Goal: Task Accomplishment & Management: Manage account settings

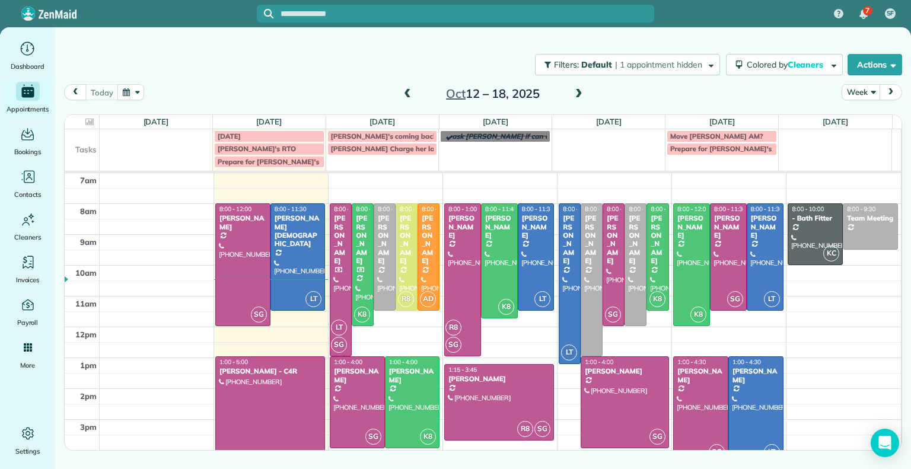
click at [786, 16] on div "7 SF" at bounding box center [455, 13] width 911 height 27
click at [338, 253] on div "[PERSON_NAME]" at bounding box center [341, 239] width 15 height 51
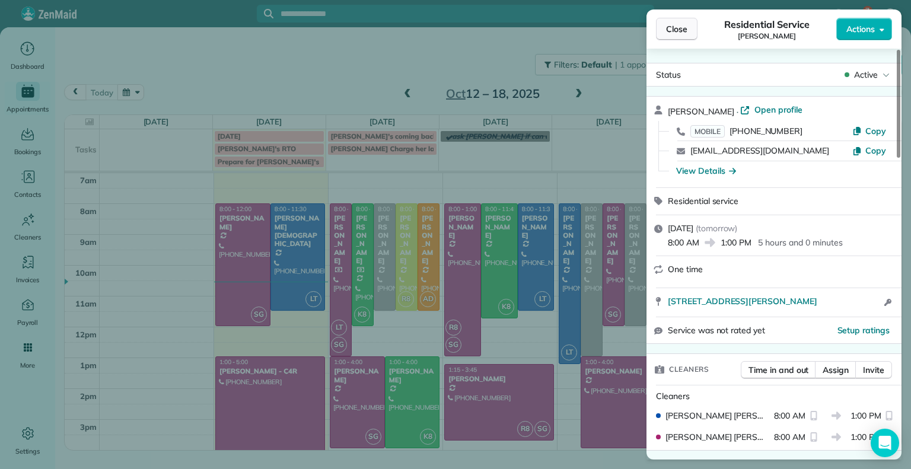
click at [667, 32] on span "Close" at bounding box center [676, 29] width 21 height 12
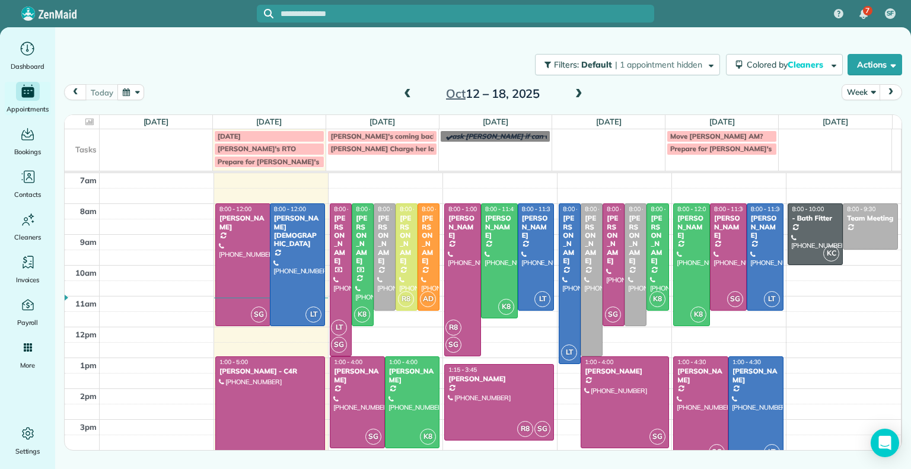
drag, startPoint x: 293, startPoint y: 308, endPoint x: 293, endPoint y: 326, distance: 17.8
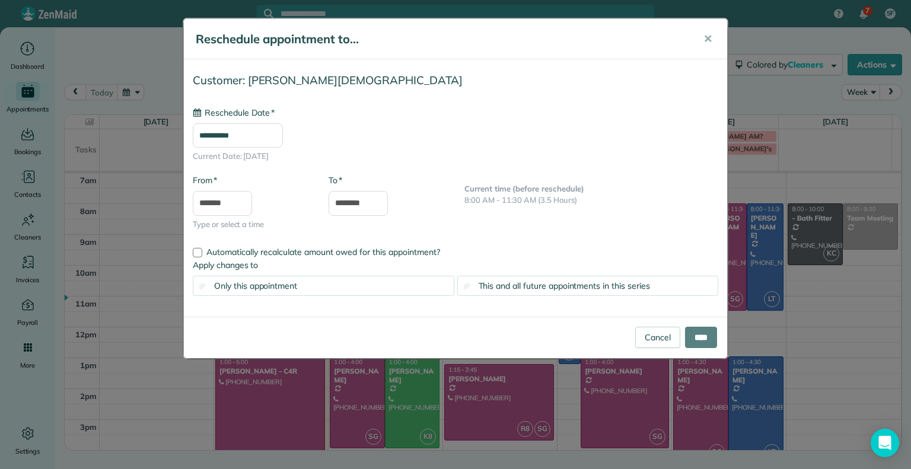
type input "**********"
click at [692, 336] on input "****" at bounding box center [701, 337] width 32 height 21
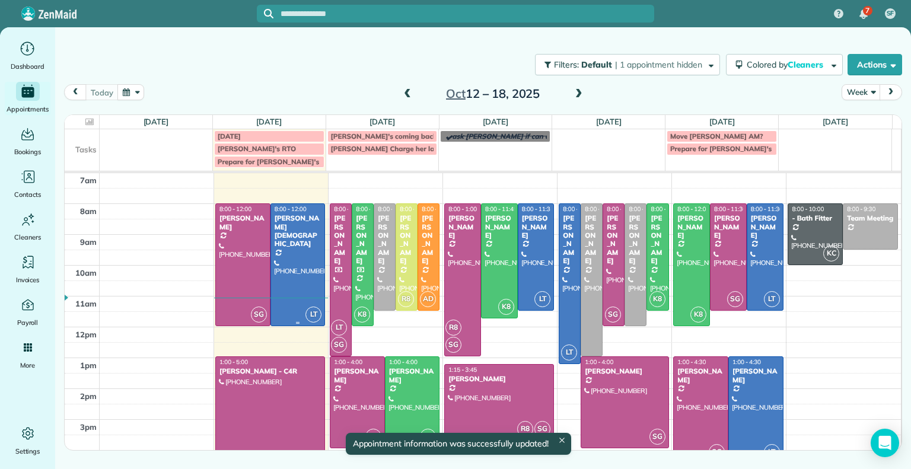
click at [282, 272] on div at bounding box center [298, 264] width 54 height 121
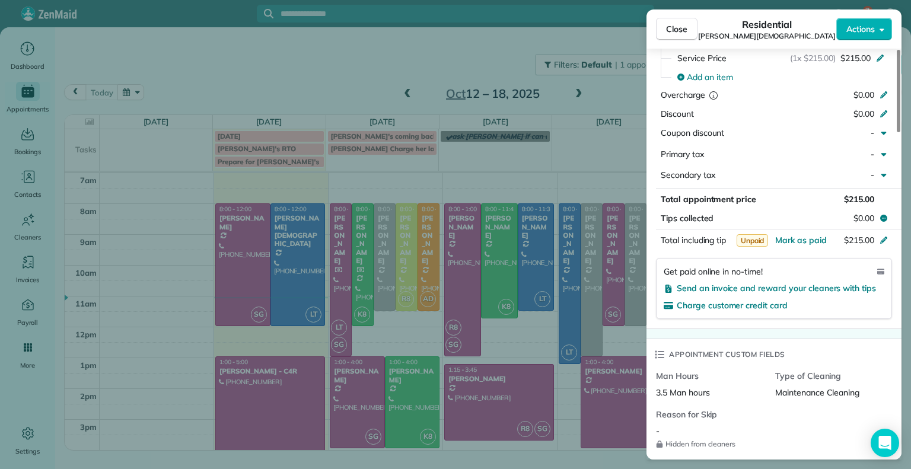
scroll to position [585, 0]
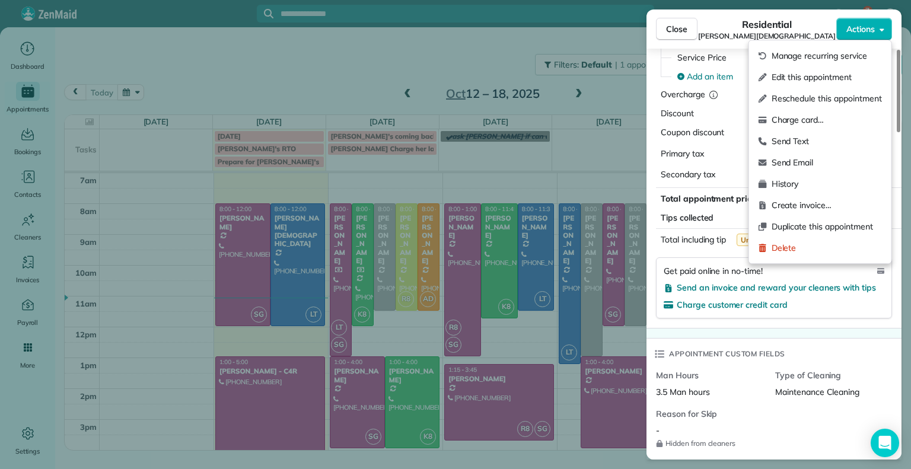
click at [882, 29] on icon "button" at bounding box center [882, 29] width 5 height 3
click at [831, 78] on span "Edit this appointment" at bounding box center [827, 77] width 110 height 12
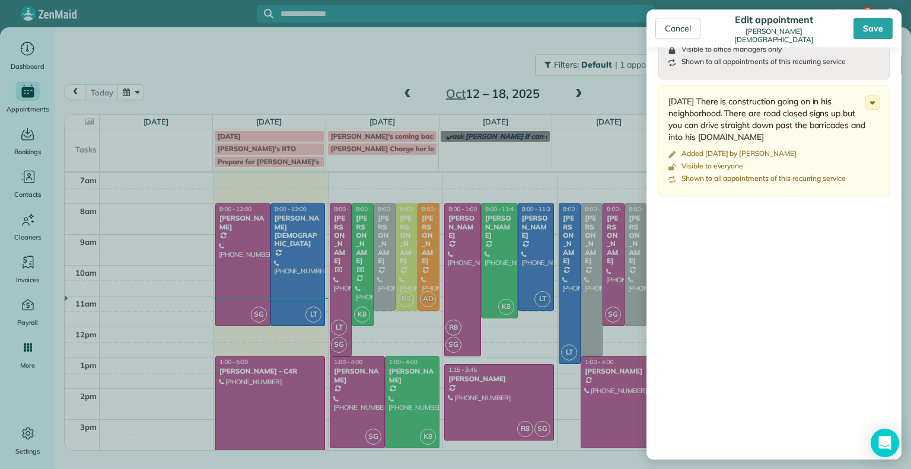
scroll to position [714, 0]
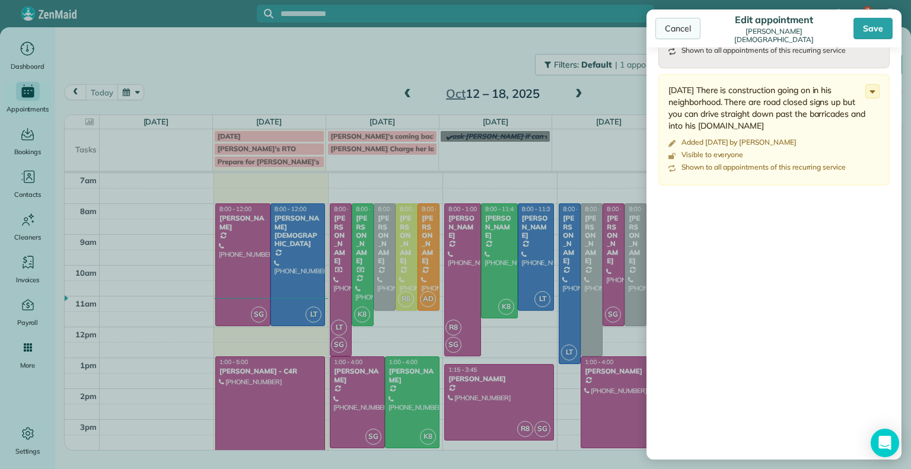
click at [682, 31] on div "Cancel" at bounding box center [678, 28] width 45 height 21
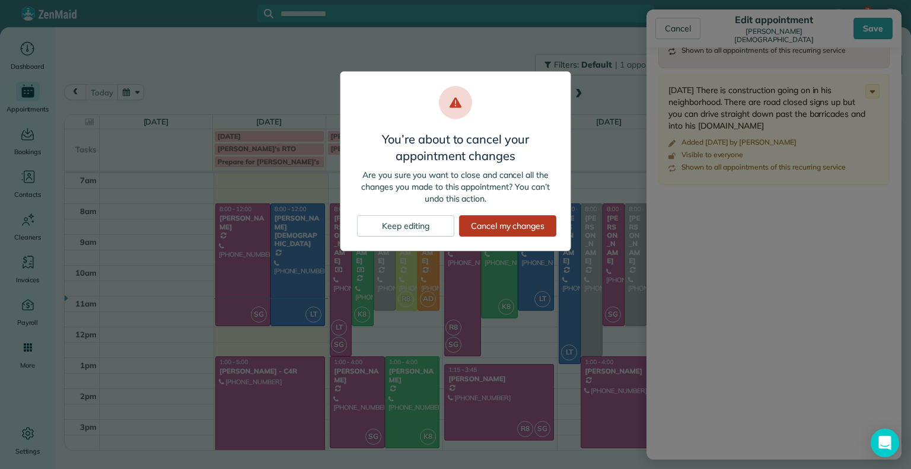
click at [505, 229] on div "Cancel my changes" at bounding box center [507, 225] width 97 height 21
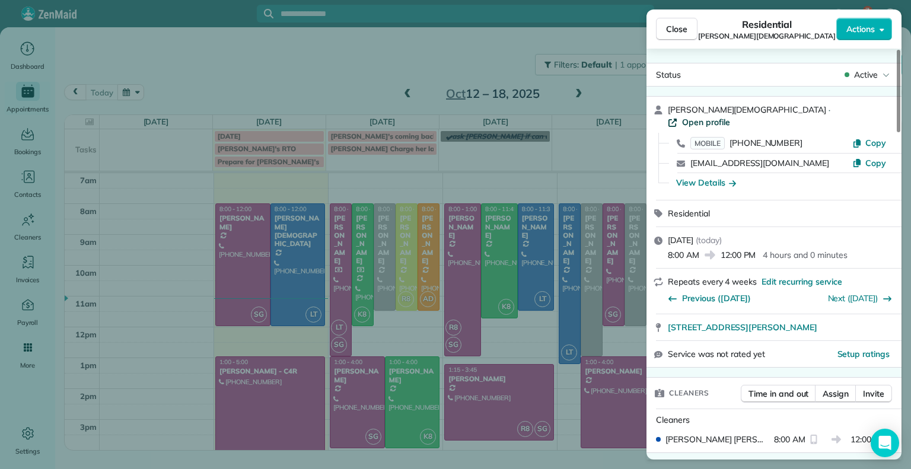
click at [731, 116] on span "Open profile" at bounding box center [706, 122] width 48 height 12
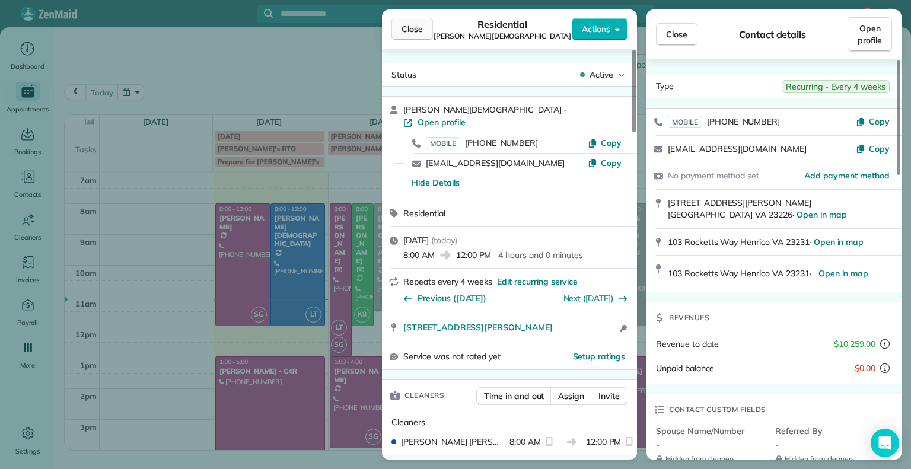
click at [414, 33] on span "Close" at bounding box center [412, 29] width 21 height 12
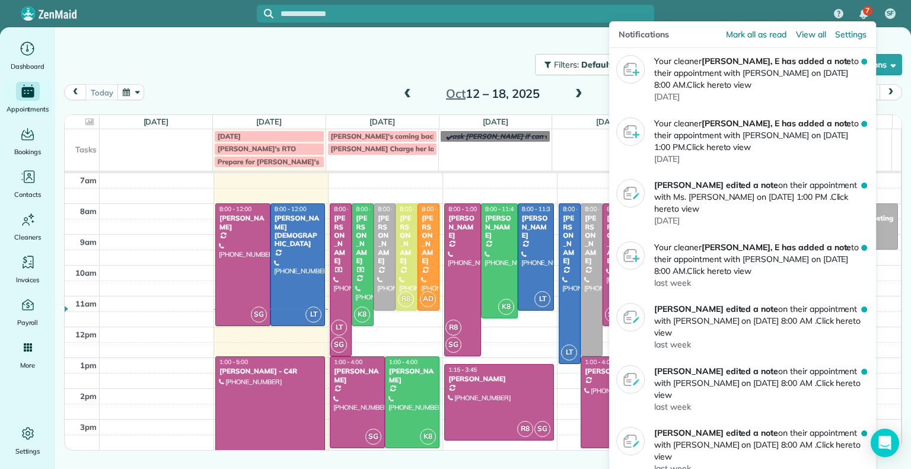
click at [862, 23] on div "Notifications Mark all as read View all Settings" at bounding box center [742, 34] width 267 height 27
click at [864, 15] on img "7 unread notifications" at bounding box center [864, 13] width 8 height 9
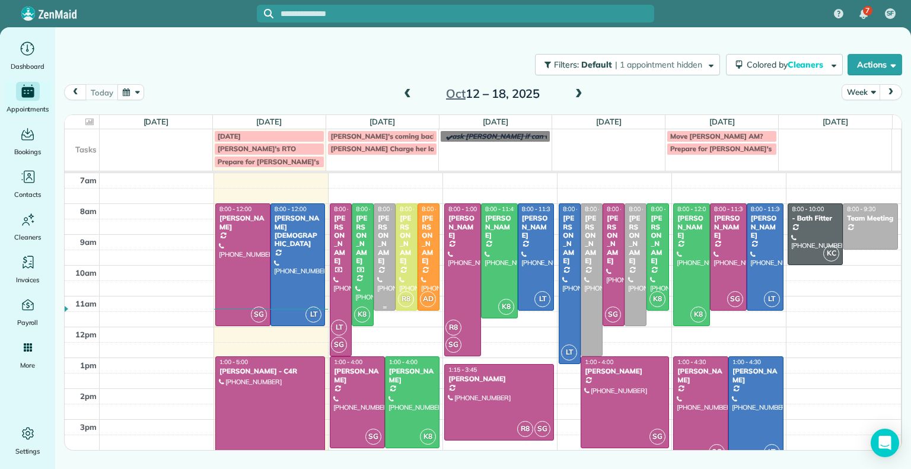
click at [385, 258] on div "[PERSON_NAME]" at bounding box center [384, 239] width 15 height 51
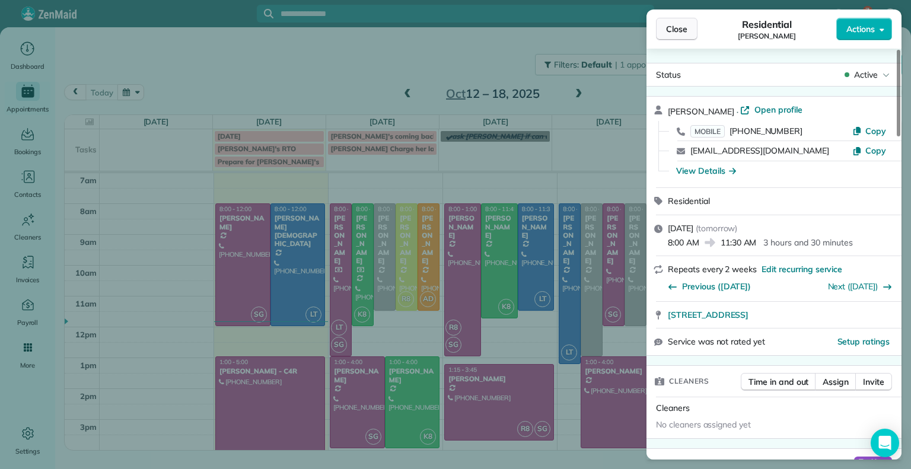
click at [674, 30] on span "Close" at bounding box center [676, 29] width 21 height 12
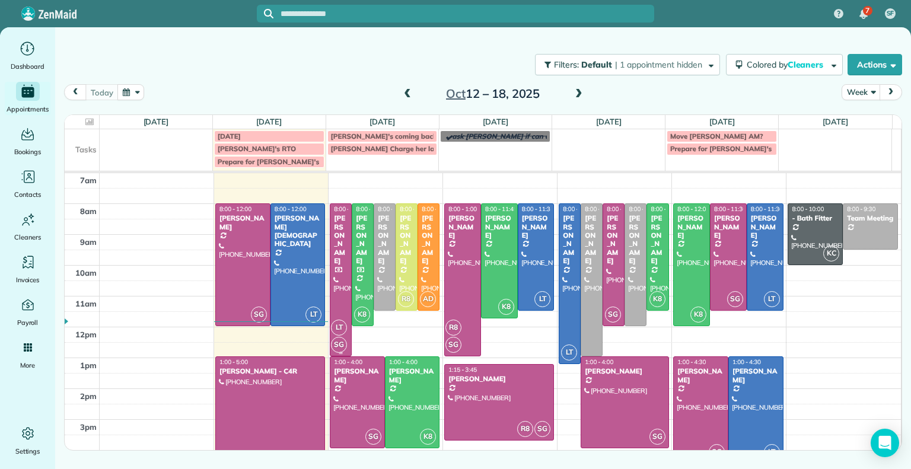
click at [336, 258] on div at bounding box center [341, 280] width 21 height 152
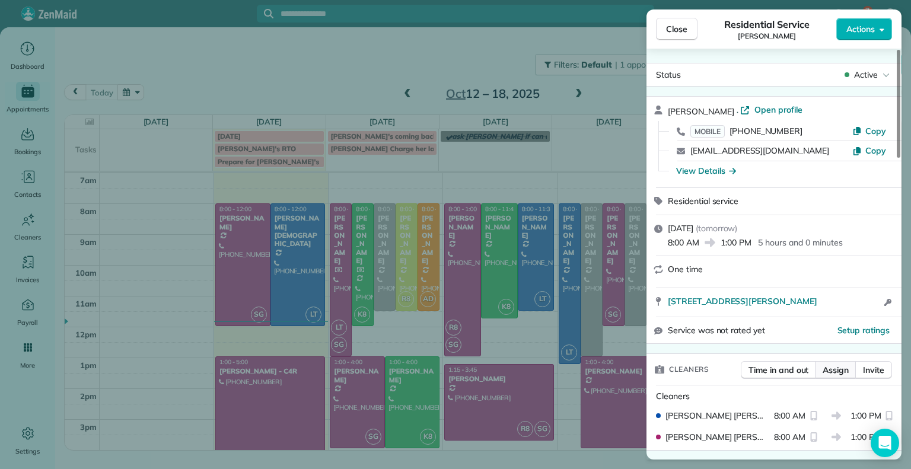
click at [836, 367] on span "Assign" at bounding box center [836, 370] width 26 height 12
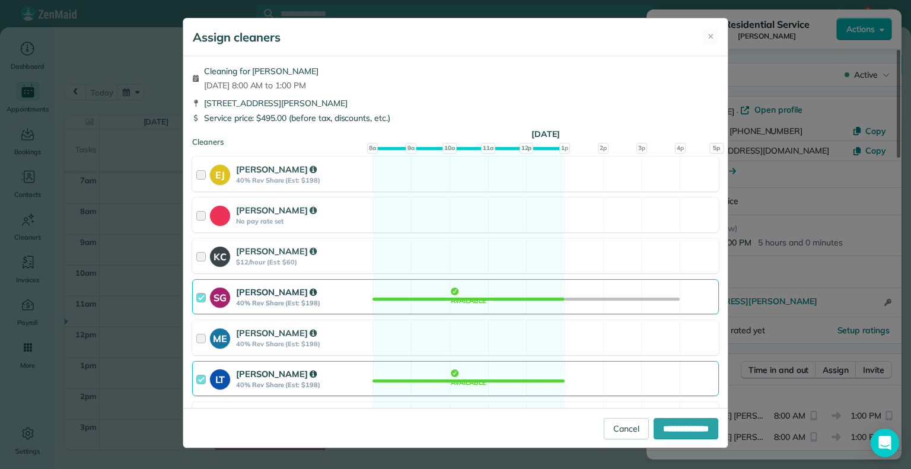
click at [202, 296] on div at bounding box center [203, 297] width 14 height 22
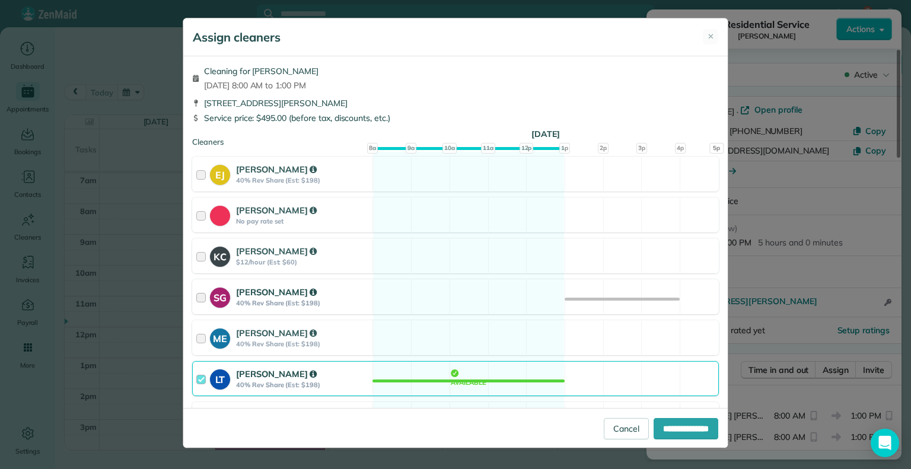
click at [202, 296] on div at bounding box center [203, 297] width 14 height 22
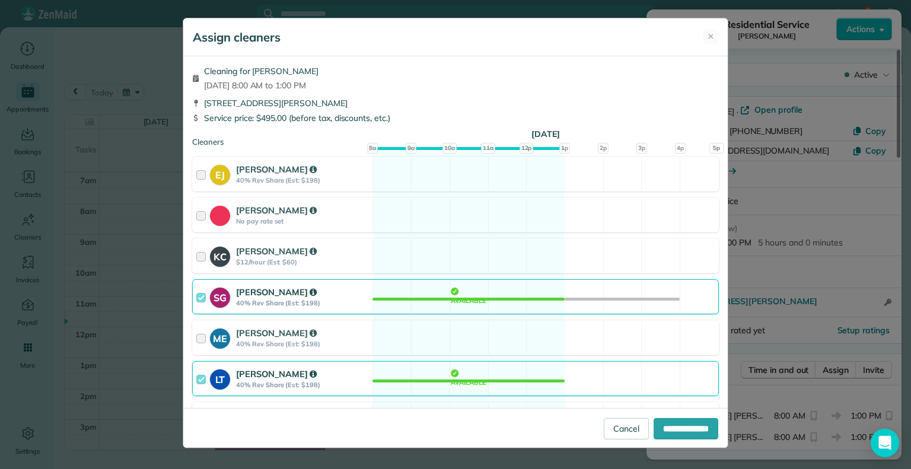
click at [197, 379] on div at bounding box center [203, 379] width 14 height 22
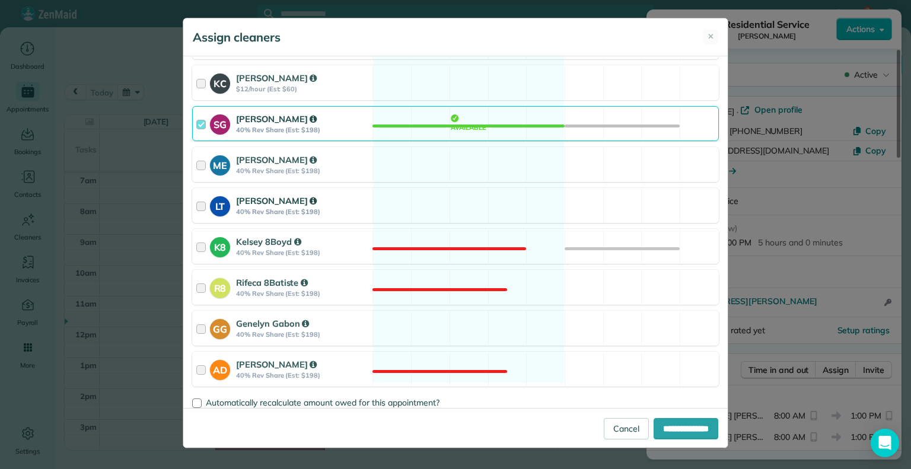
scroll to position [178, 0]
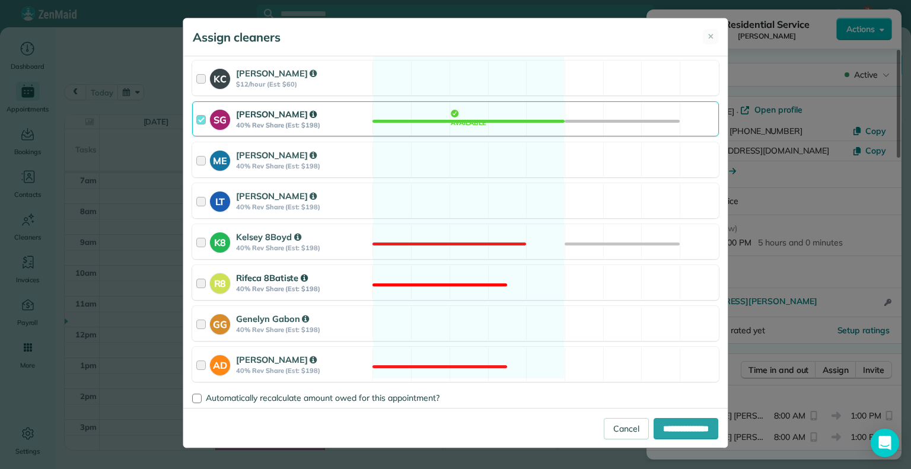
click at [202, 287] on div at bounding box center [203, 283] width 14 height 22
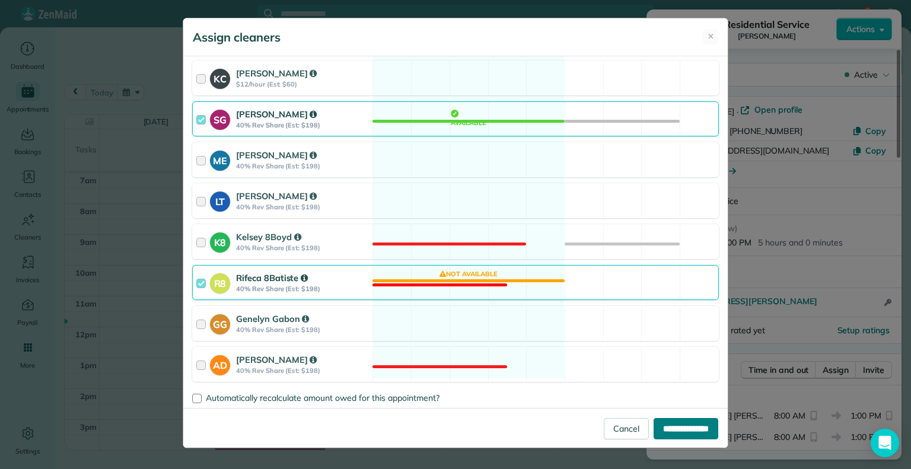
click at [679, 425] on input "**********" at bounding box center [686, 428] width 65 height 21
type input "**********"
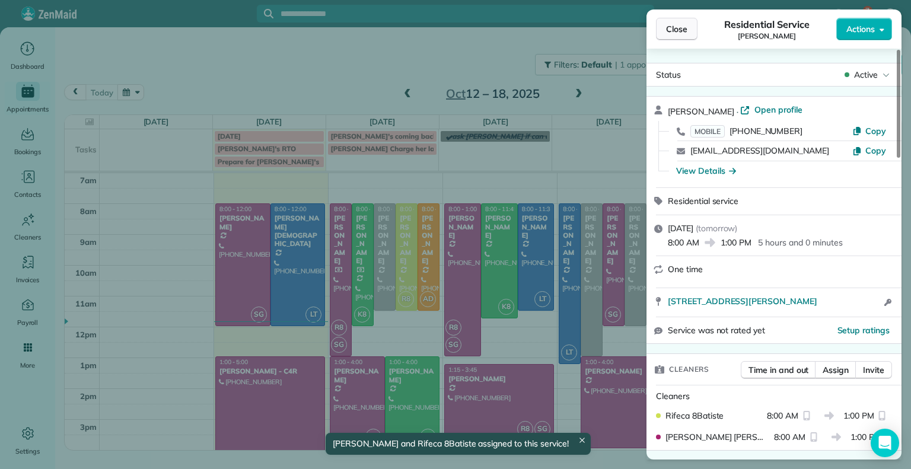
click at [665, 36] on button "Close" at bounding box center [677, 29] width 42 height 23
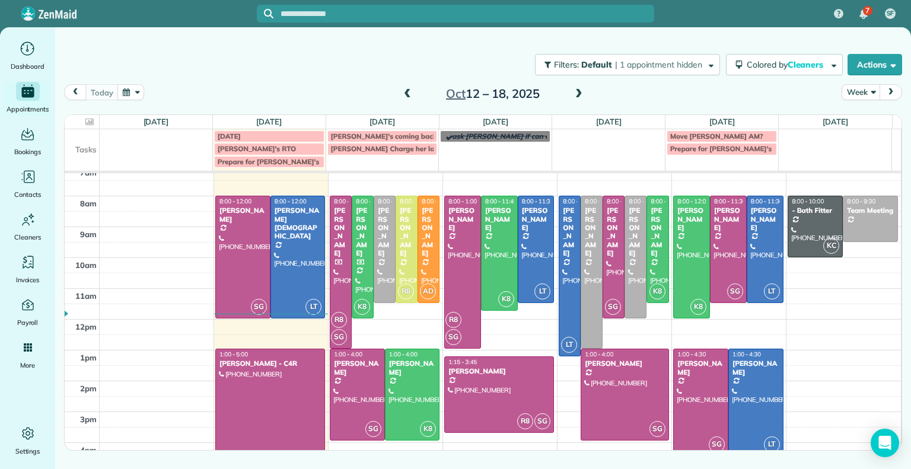
scroll to position [7, 0]
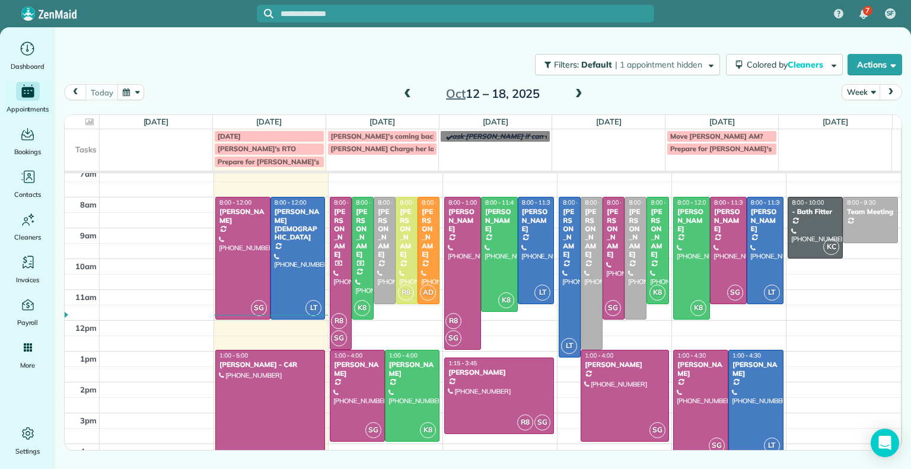
click at [337, 321] on span "R8" at bounding box center [339, 321] width 16 height 16
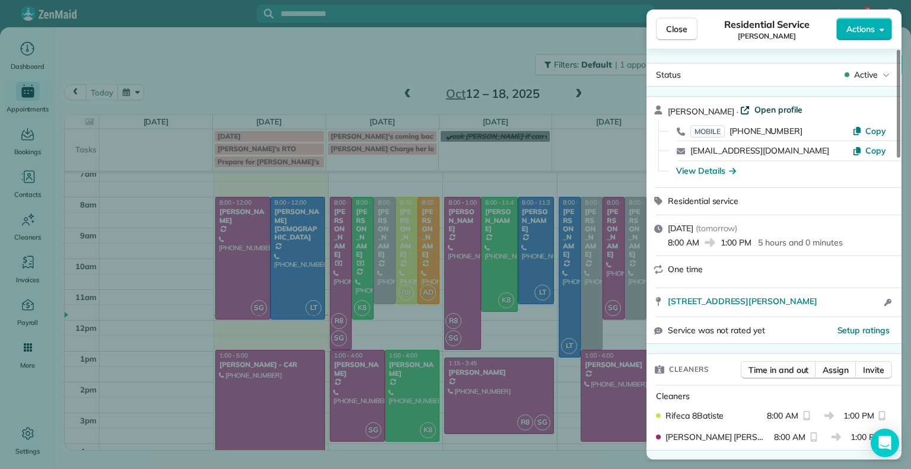
click at [762, 109] on span "Open profile" at bounding box center [779, 110] width 48 height 12
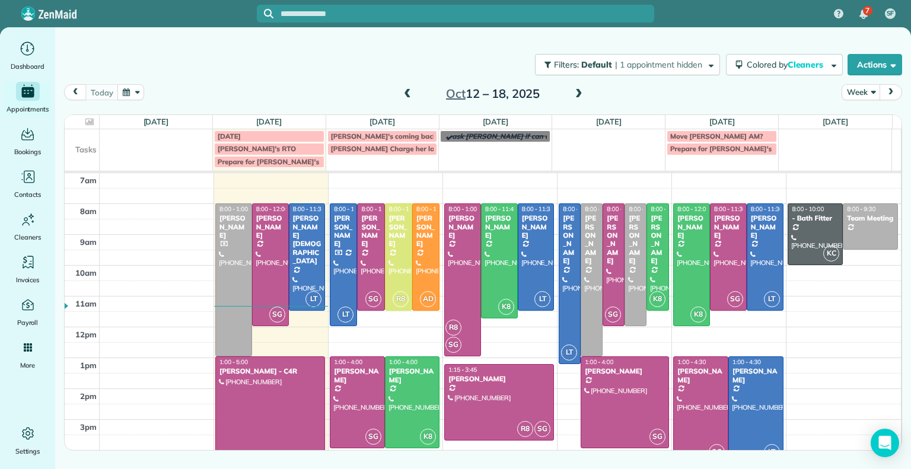
scroll to position [21, 0]
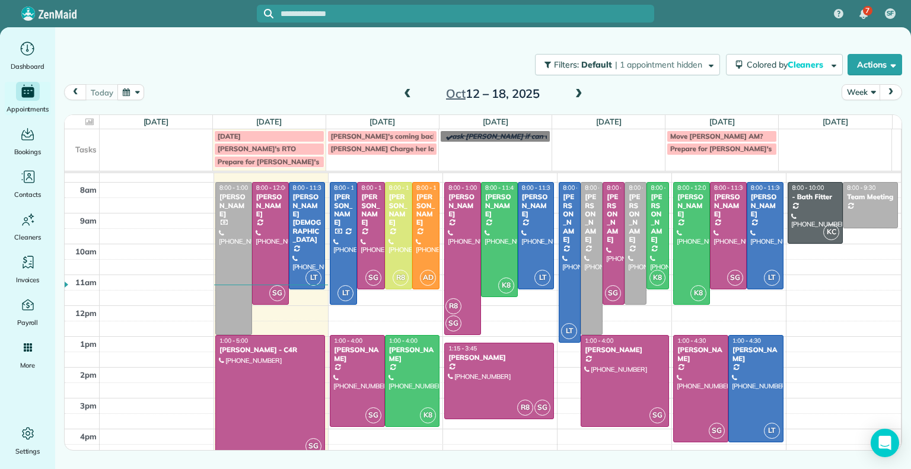
click at [410, 90] on span at bounding box center [407, 94] width 13 height 11
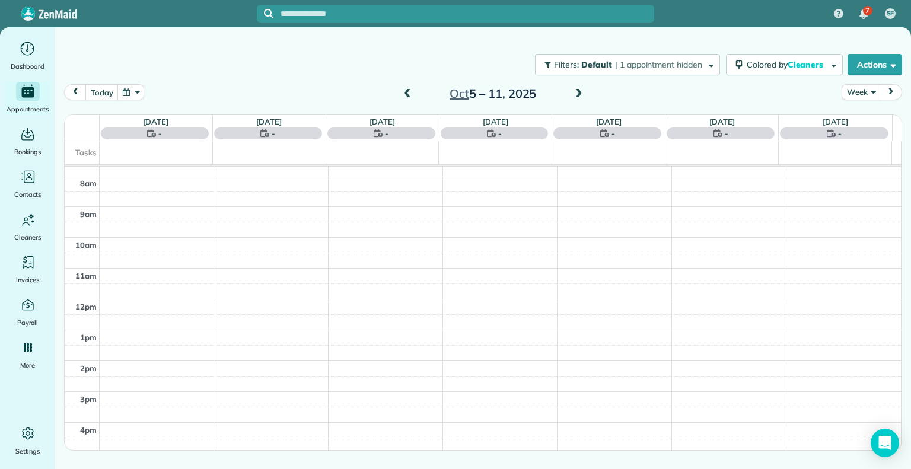
scroll to position [0, 0]
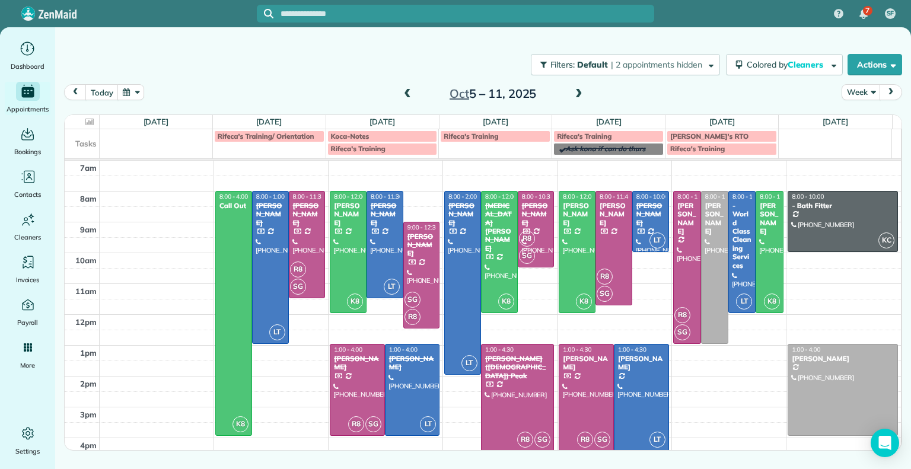
click at [410, 90] on span at bounding box center [407, 94] width 13 height 11
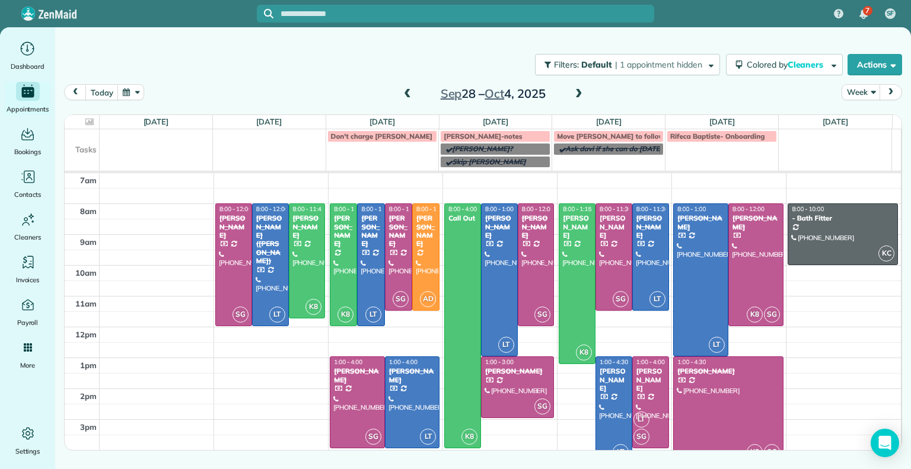
click at [410, 90] on span at bounding box center [407, 94] width 13 height 11
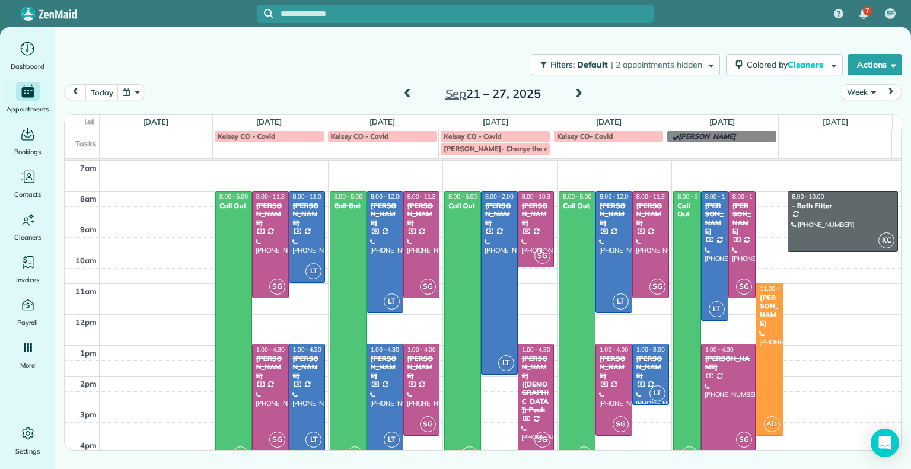
click at [410, 90] on span at bounding box center [407, 94] width 13 height 11
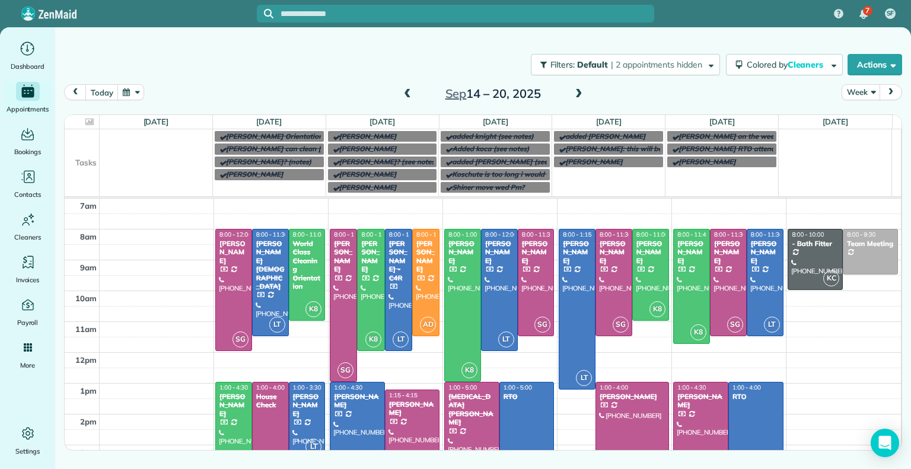
click at [410, 90] on span at bounding box center [407, 94] width 13 height 11
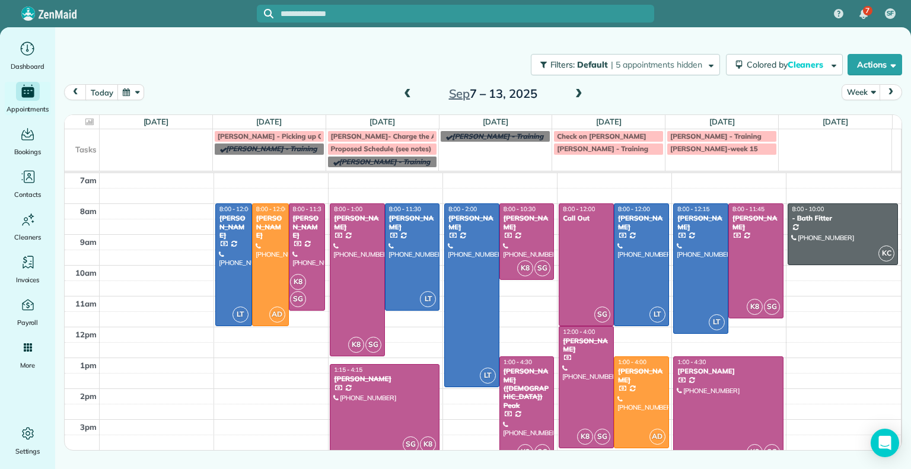
click at [579, 91] on span at bounding box center [579, 94] width 13 height 11
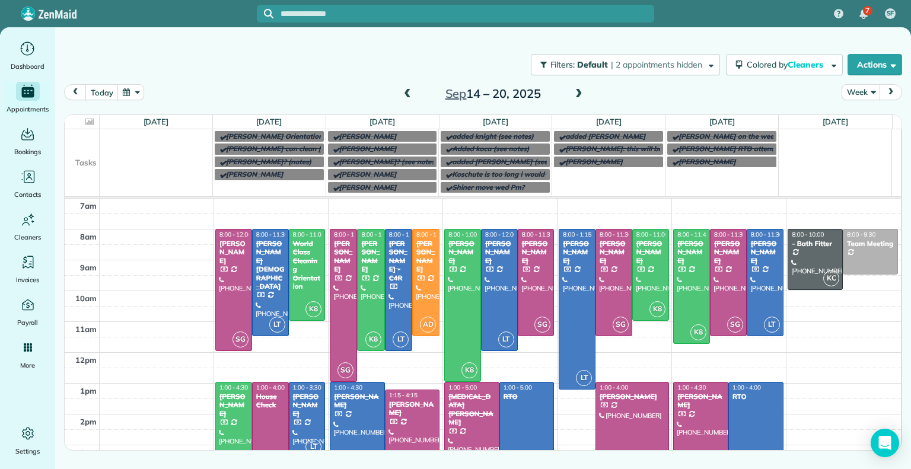
click at [579, 91] on span at bounding box center [579, 94] width 13 height 11
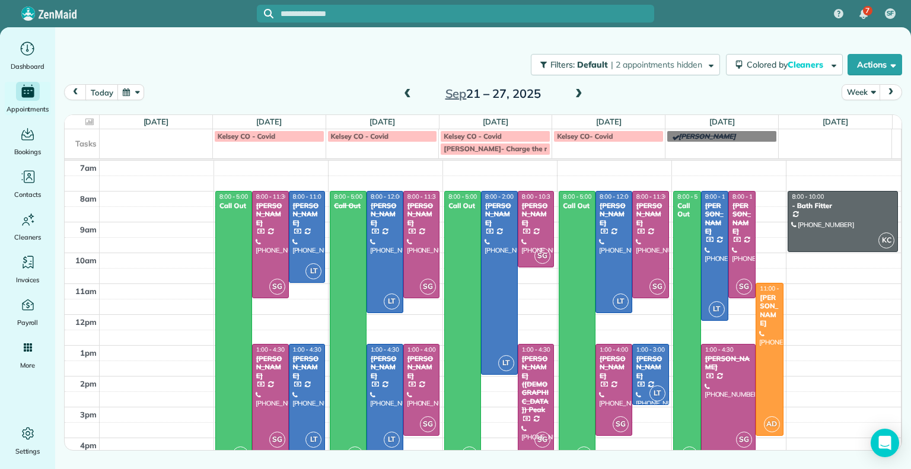
click at [579, 91] on span at bounding box center [579, 94] width 13 height 11
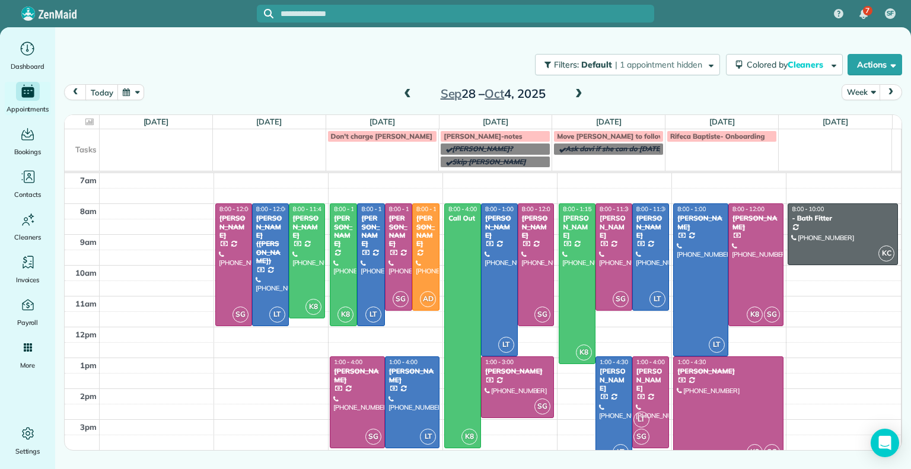
click at [579, 91] on span at bounding box center [579, 94] width 13 height 11
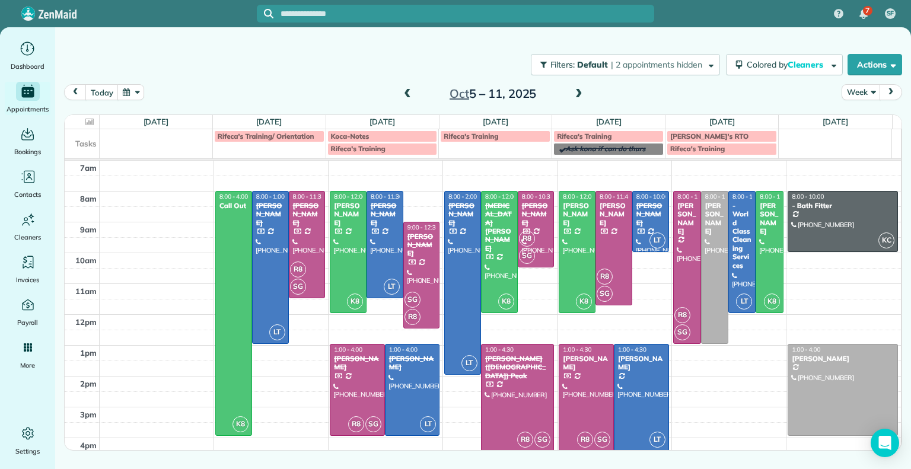
click at [579, 91] on span at bounding box center [579, 94] width 13 height 11
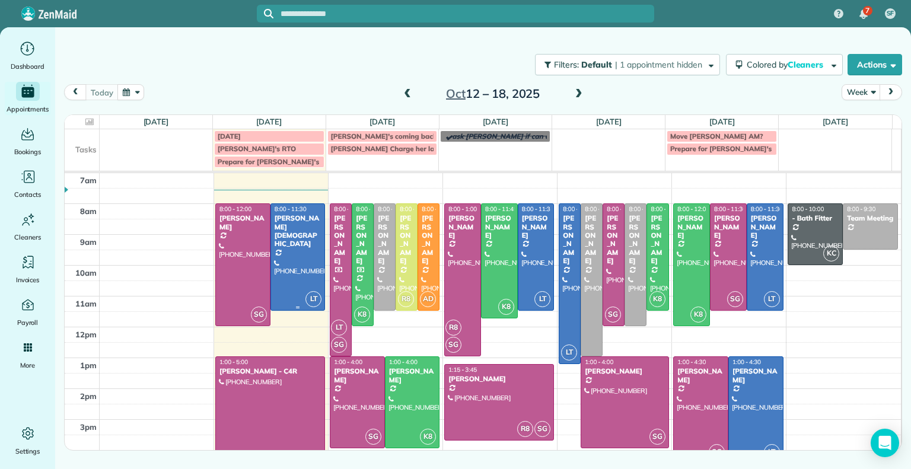
click at [294, 306] on div at bounding box center [298, 308] width 54 height 5
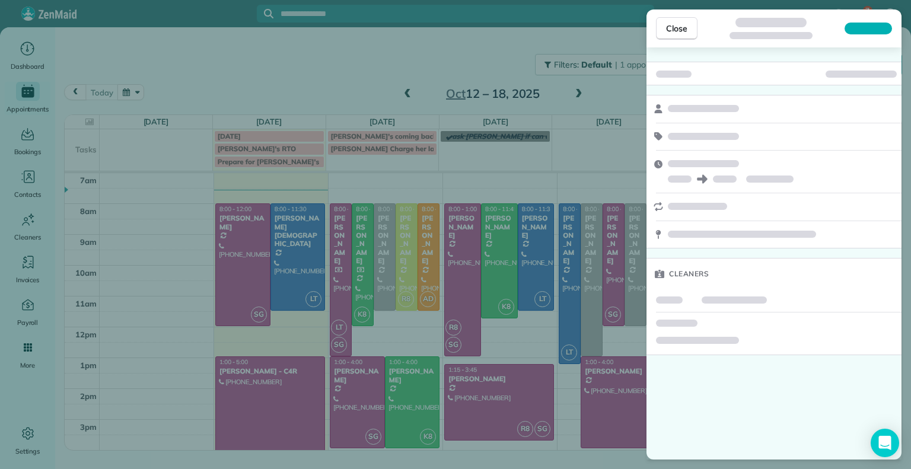
click at [293, 305] on div "Close Cleaners" at bounding box center [455, 234] width 911 height 469
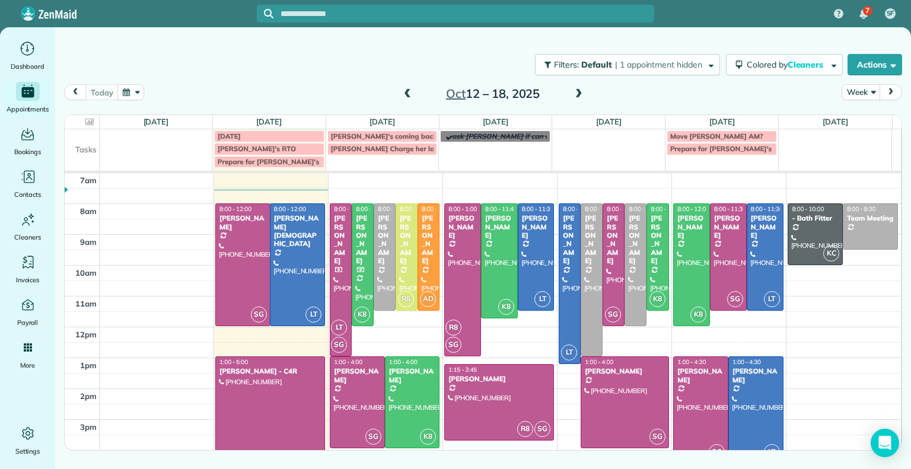
drag, startPoint x: 295, startPoint y: 308, endPoint x: 296, endPoint y: 319, distance: 11.3
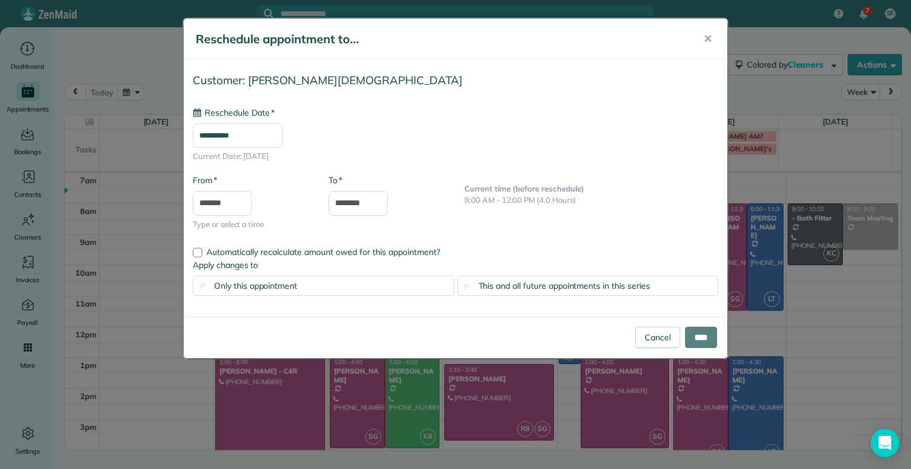
type input "**********"
click at [710, 339] on input "****" at bounding box center [701, 337] width 32 height 21
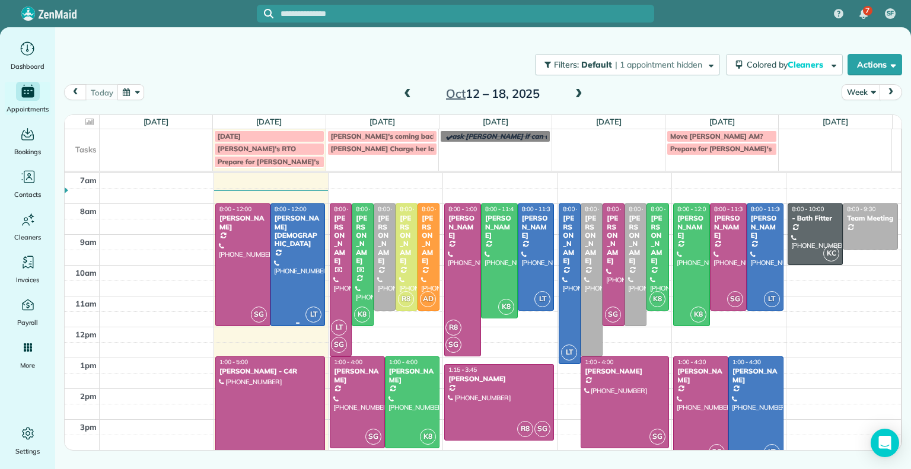
click at [308, 239] on div at bounding box center [298, 264] width 54 height 121
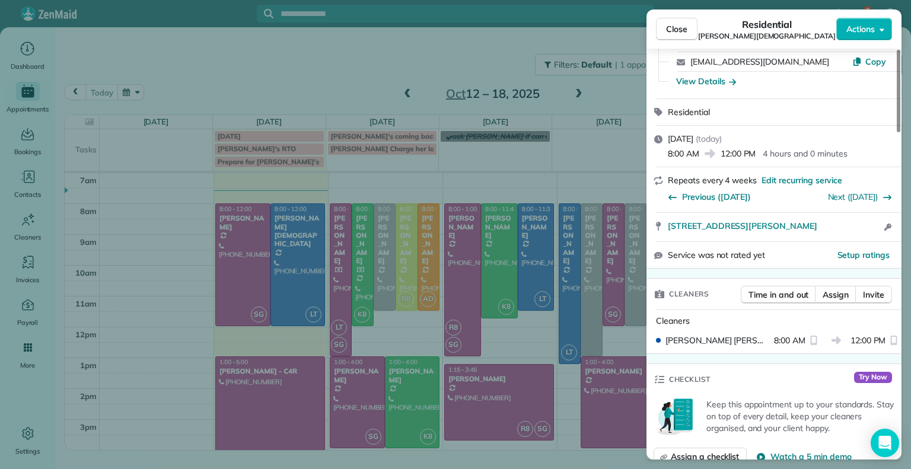
scroll to position [64, 0]
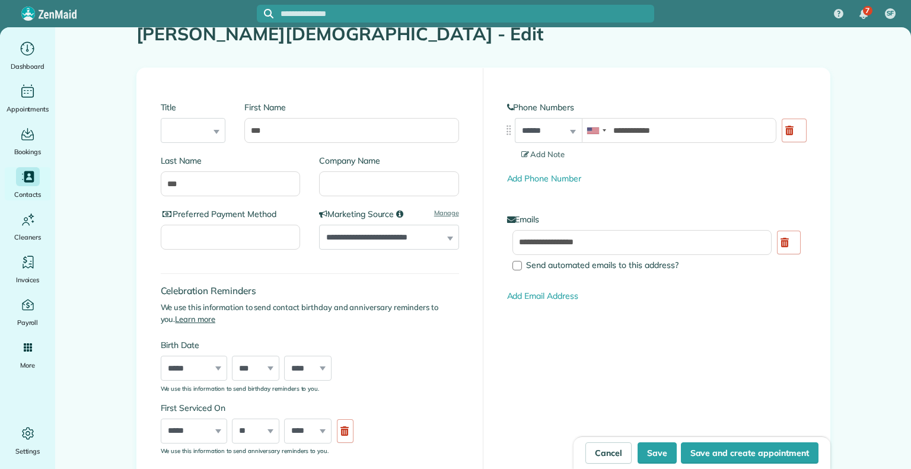
type input "**********"
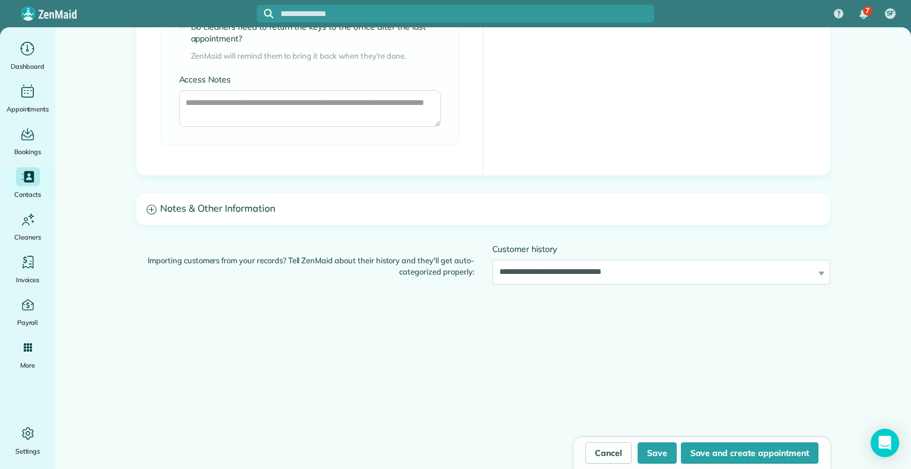
scroll to position [1453, 0]
click at [650, 208] on h3 "Notes & Other Information" at bounding box center [483, 210] width 693 height 30
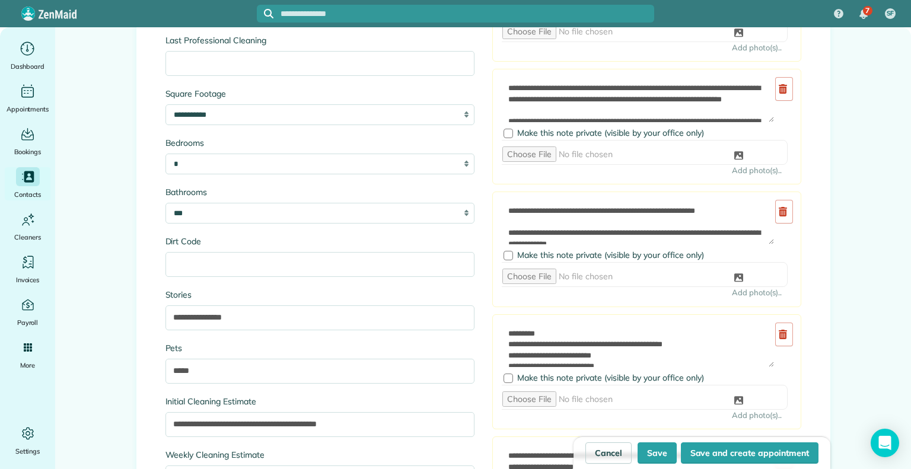
scroll to position [1761, 0]
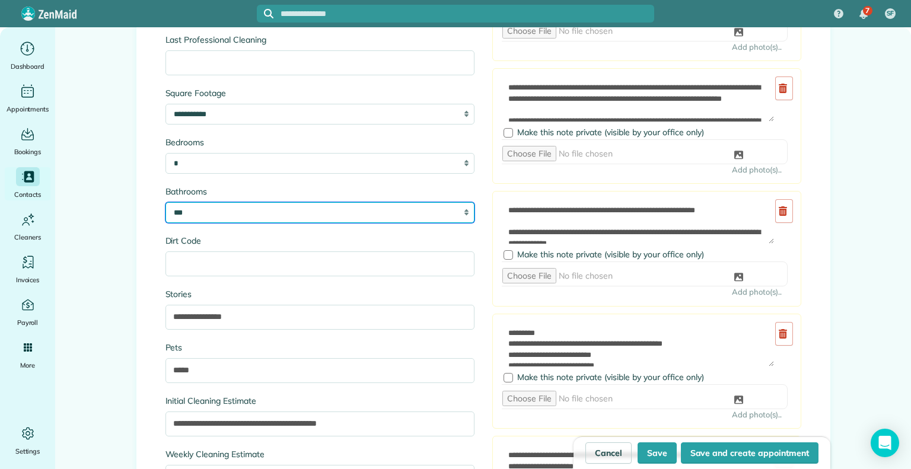
click at [404, 207] on select "* * *** * *** * *** *" at bounding box center [320, 212] width 309 height 21
select select "*"
click at [166, 202] on select "* * *** * *** * *** *" at bounding box center [320, 212] width 309 height 21
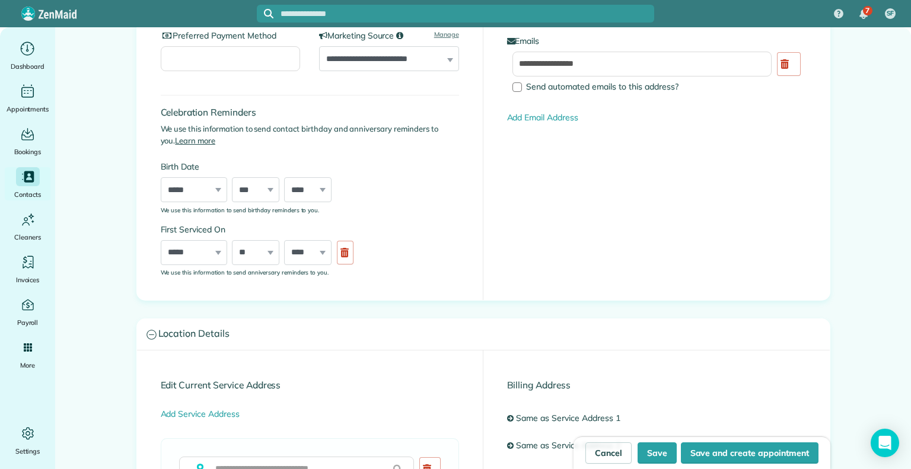
scroll to position [0, 0]
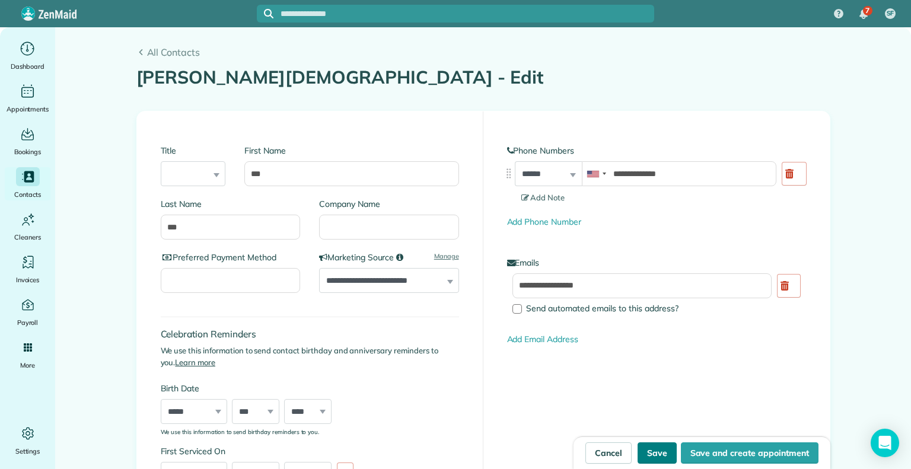
click at [658, 451] on button "Save" at bounding box center [657, 453] width 39 height 21
type input "**********"
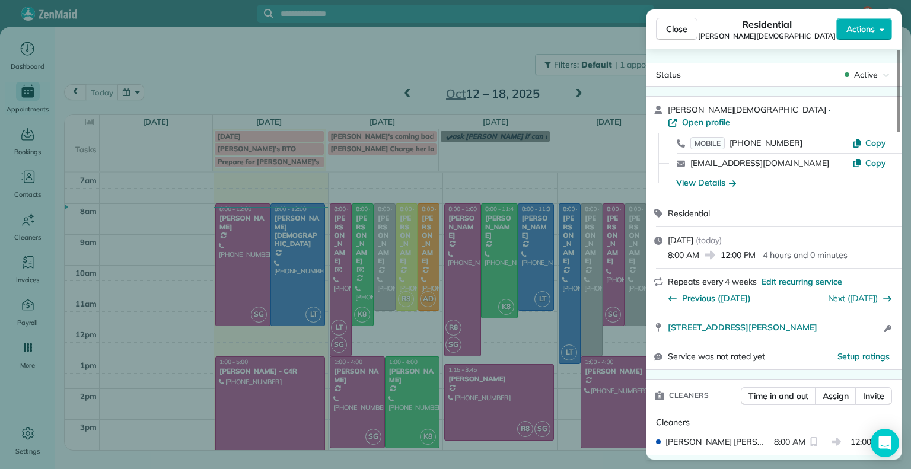
scroll to position [64, 0]
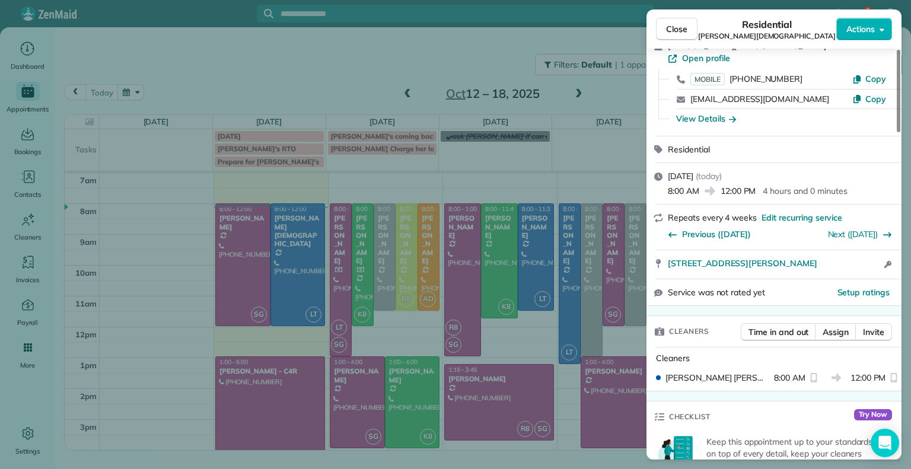
click at [266, 77] on div "Close Residential [PERSON_NAME][DEMOGRAPHIC_DATA] Actions Status Active [PERSON…" at bounding box center [455, 234] width 911 height 469
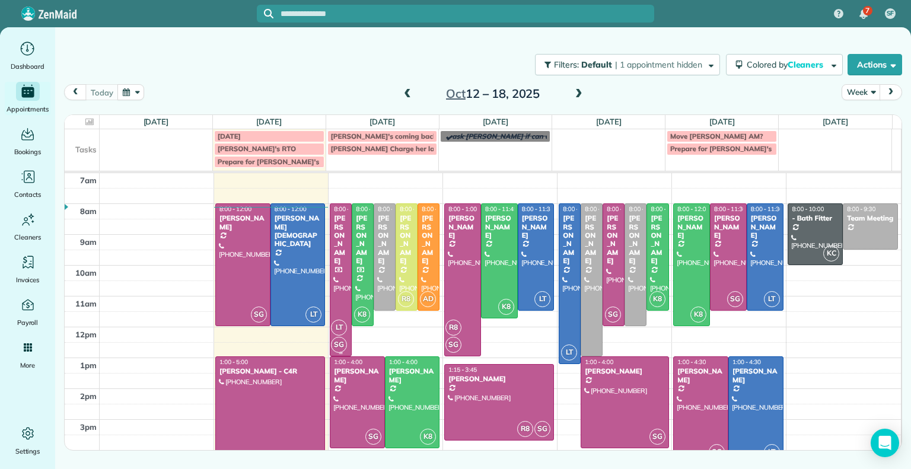
click at [337, 249] on div "[PERSON_NAME]" at bounding box center [341, 239] width 15 height 51
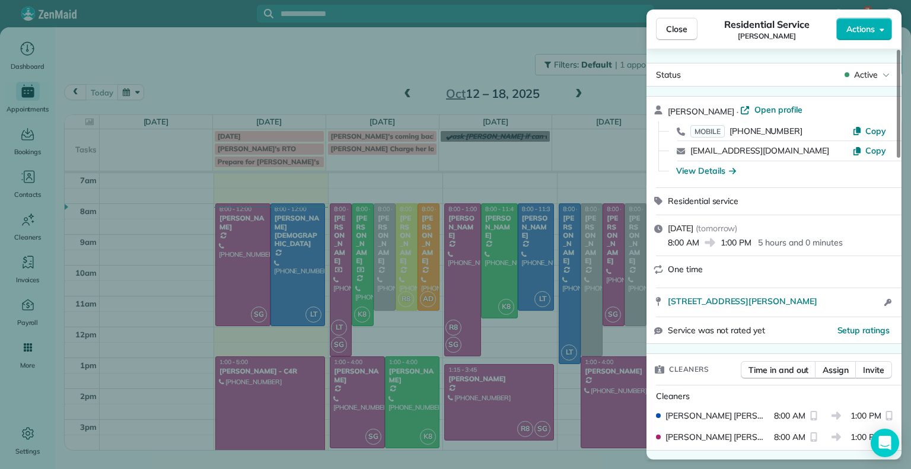
click at [669, 42] on div "Close Residential Service [PERSON_NAME] Actions" at bounding box center [774, 28] width 255 height 39
click at [669, 31] on span "Close" at bounding box center [676, 29] width 21 height 12
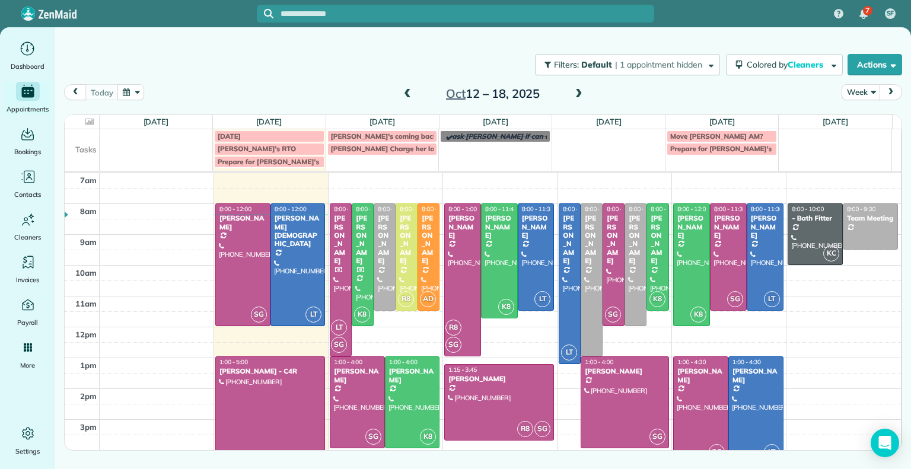
click at [583, 93] on span at bounding box center [579, 94] width 13 height 11
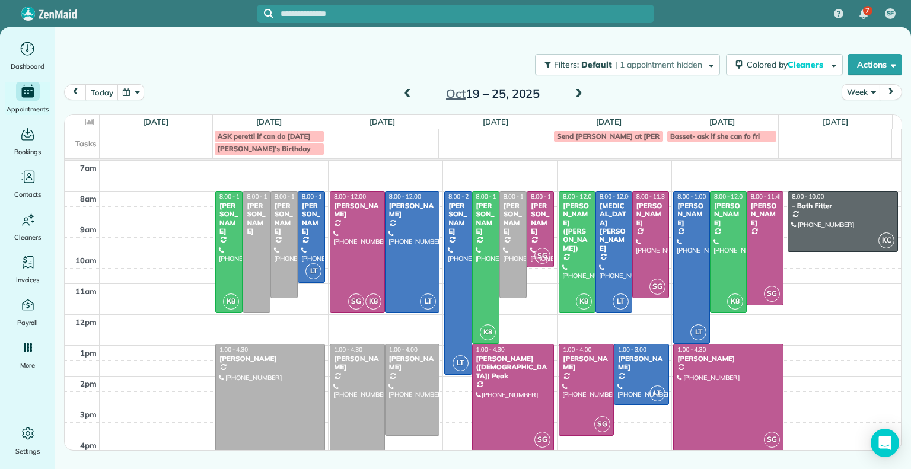
click at [406, 92] on span at bounding box center [407, 94] width 13 height 11
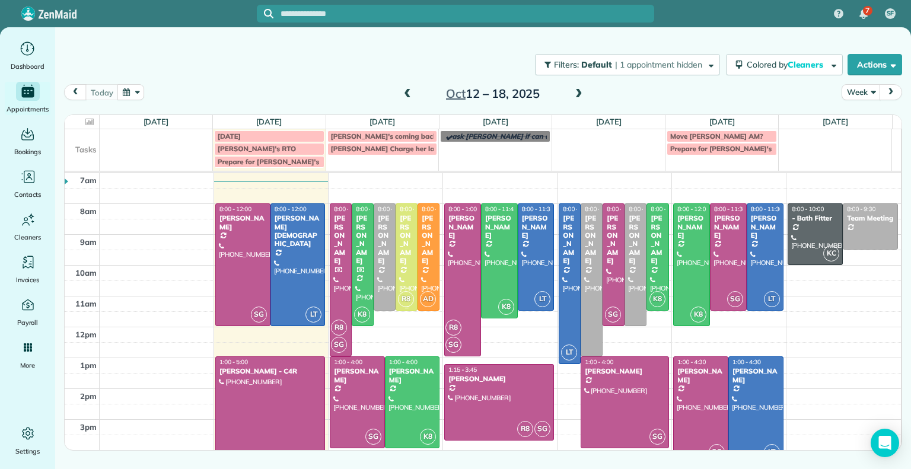
click at [405, 247] on div "[PERSON_NAME]" at bounding box center [406, 239] width 15 height 51
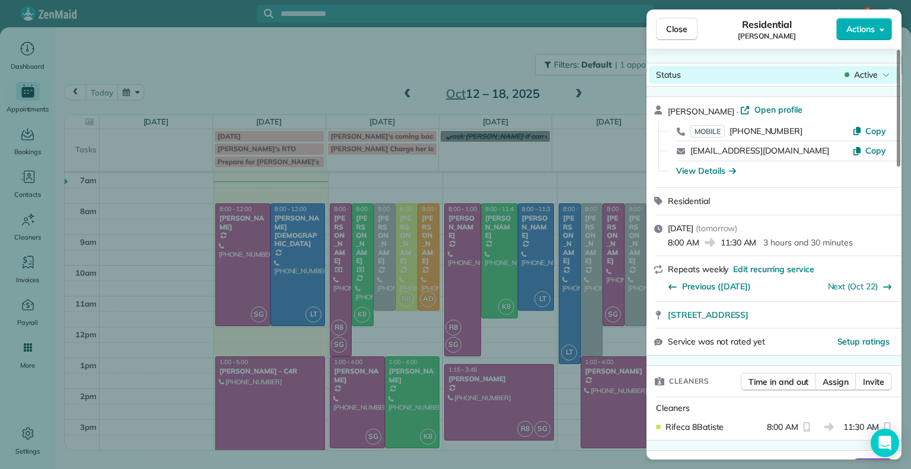
click at [861, 73] on span "Active" at bounding box center [867, 75] width 24 height 12
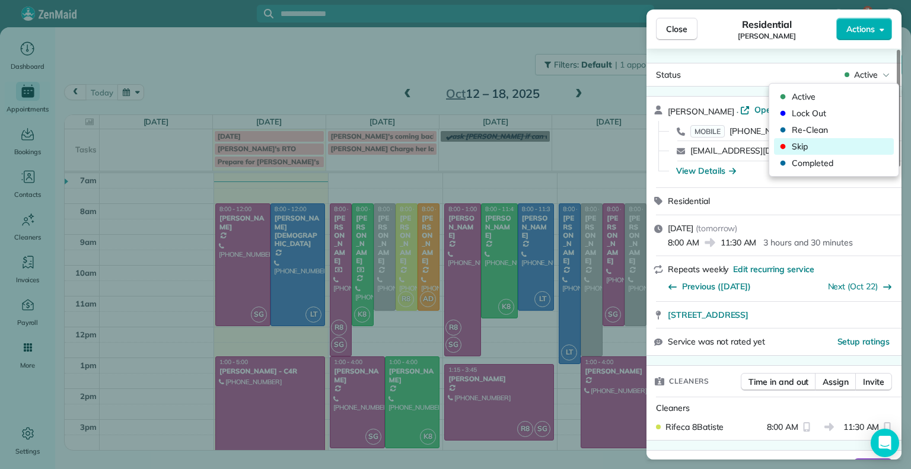
click at [801, 142] on span "Skip" at bounding box center [842, 147] width 100 height 12
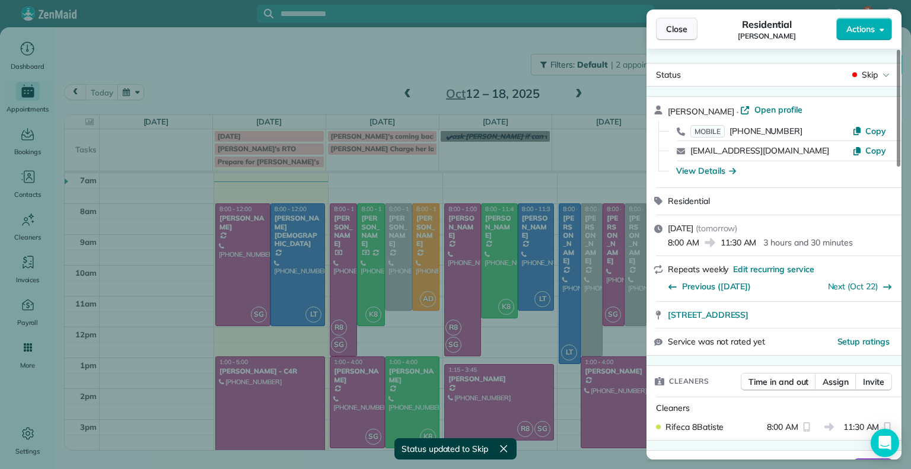
click at [687, 37] on button "Close" at bounding box center [677, 29] width 42 height 23
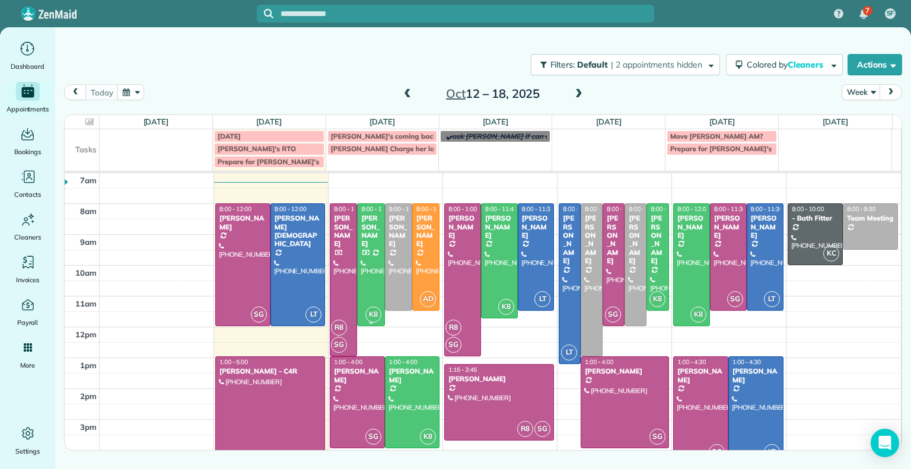
click at [363, 242] on div "[PERSON_NAME]" at bounding box center [371, 231] width 20 height 34
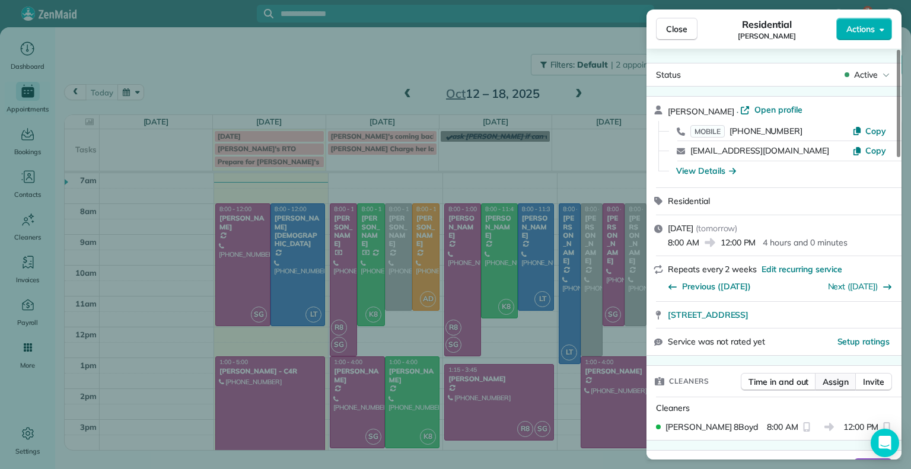
click at [828, 380] on span "Assign" at bounding box center [836, 382] width 26 height 12
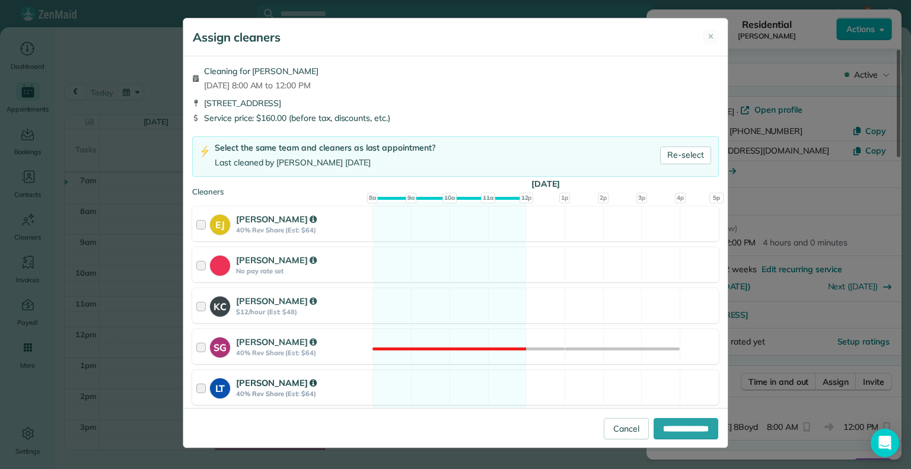
click at [201, 389] on div at bounding box center [203, 388] width 14 height 22
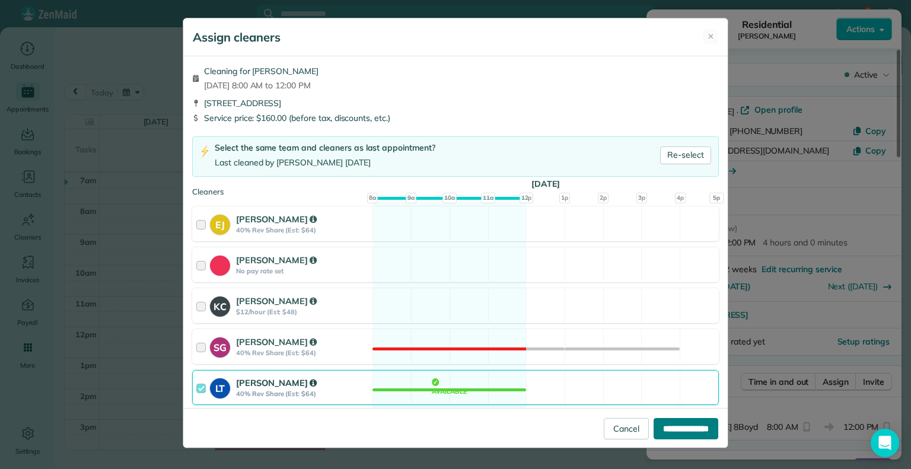
click at [672, 428] on input "**********" at bounding box center [686, 428] width 65 height 21
type input "**********"
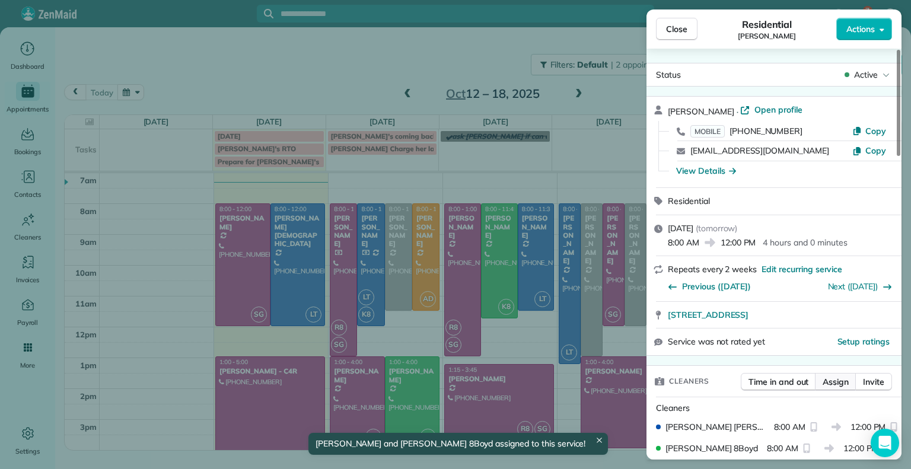
click at [836, 378] on span "Assign" at bounding box center [836, 382] width 26 height 12
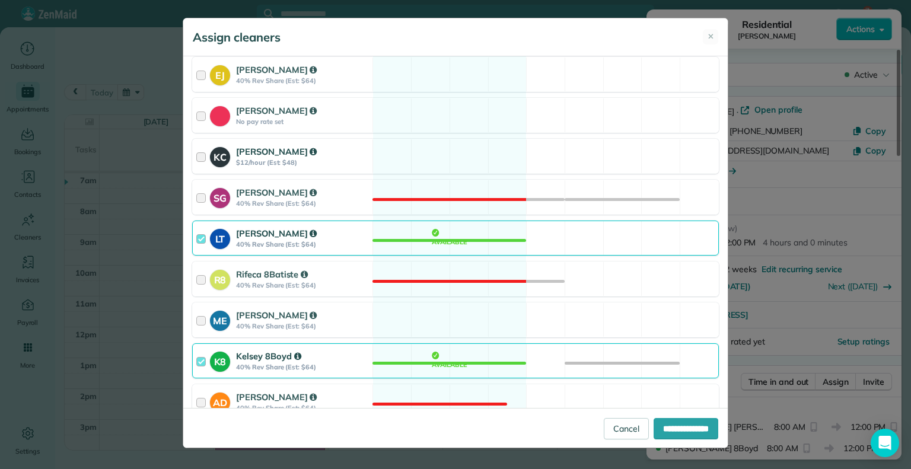
scroll to position [151, 0]
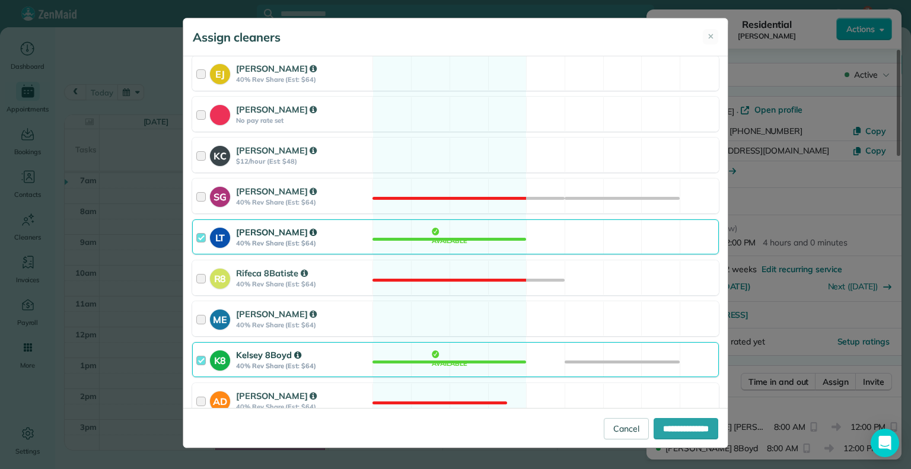
click at [199, 360] on div at bounding box center [203, 360] width 14 height 22
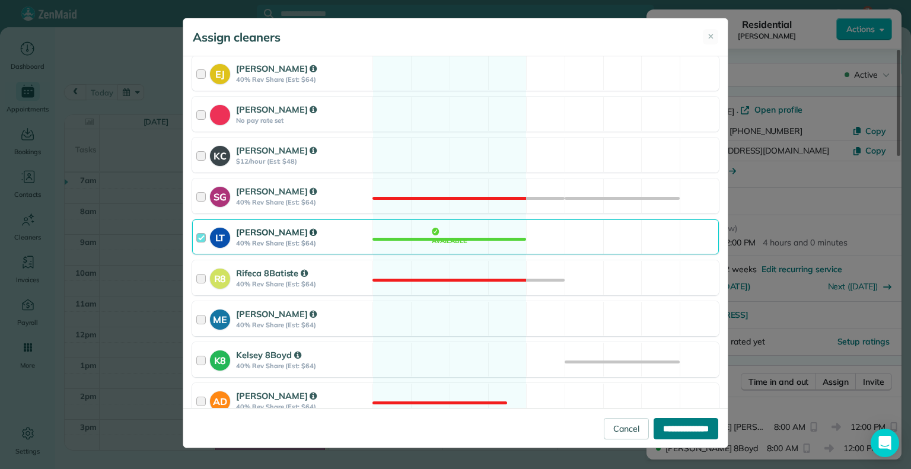
click at [656, 429] on input "**********" at bounding box center [686, 428] width 65 height 21
type input "**********"
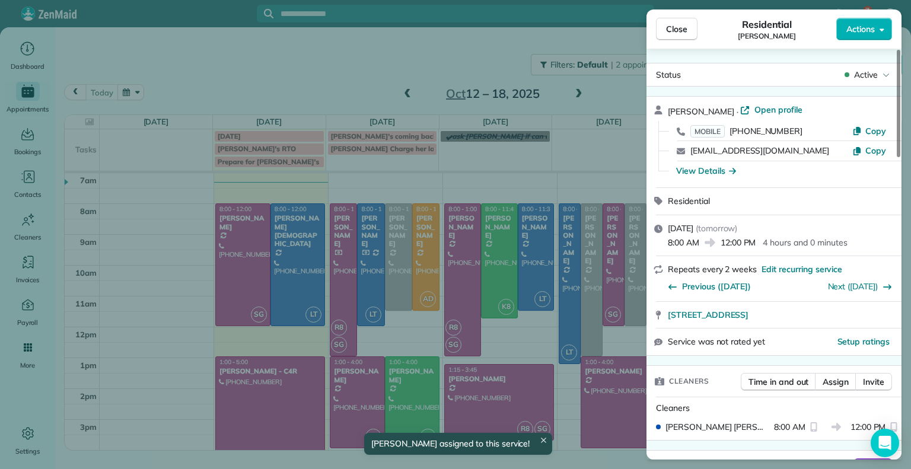
click at [678, 36] on button "Close" at bounding box center [677, 29] width 42 height 23
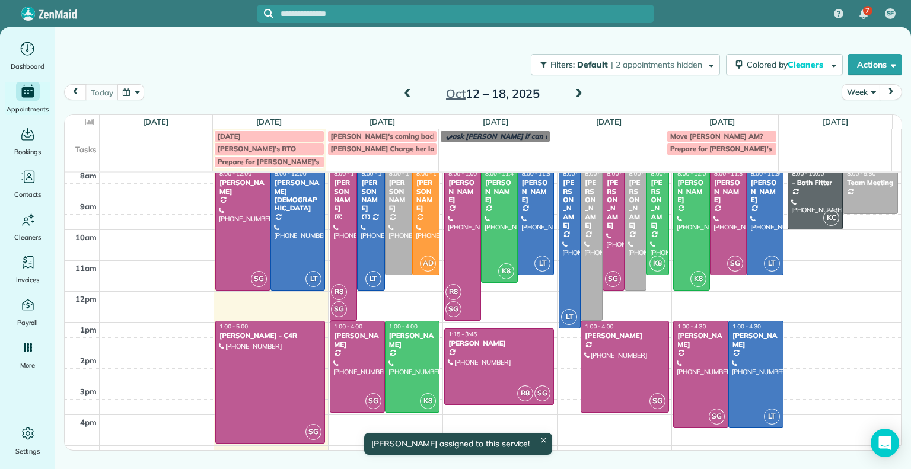
scroll to position [41, 0]
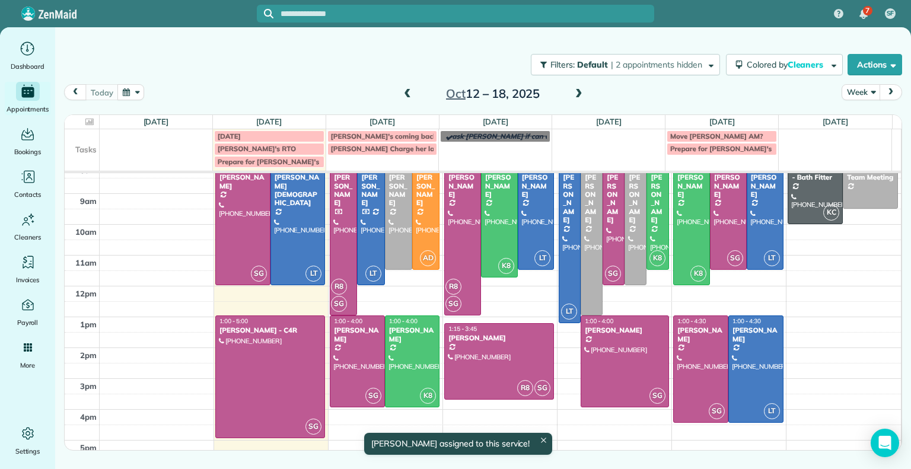
click at [423, 338] on div at bounding box center [413, 361] width 54 height 91
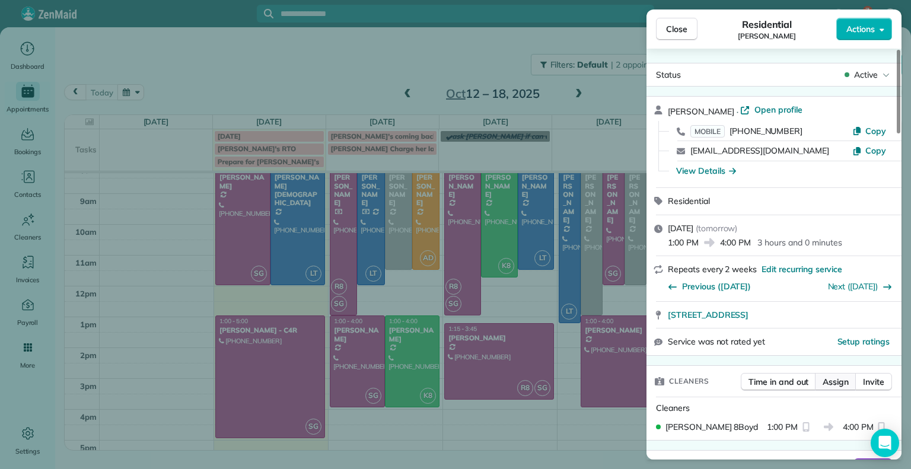
click at [829, 377] on span "Assign" at bounding box center [836, 382] width 26 height 12
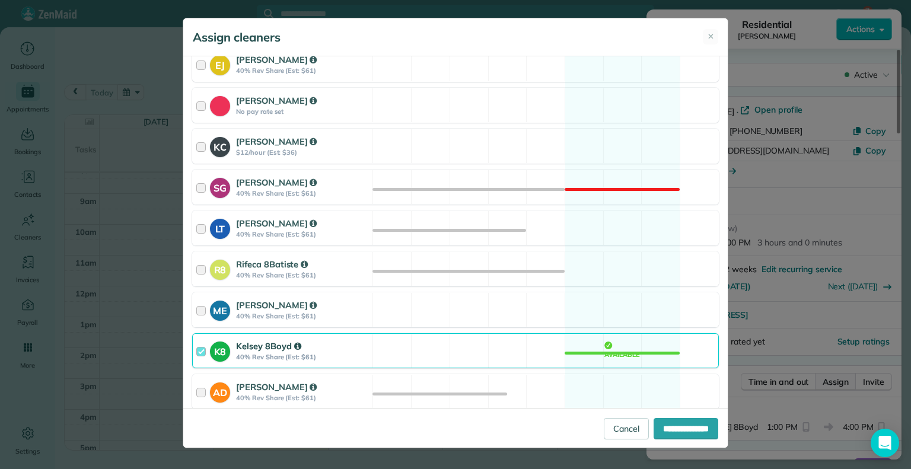
scroll to position [165, 0]
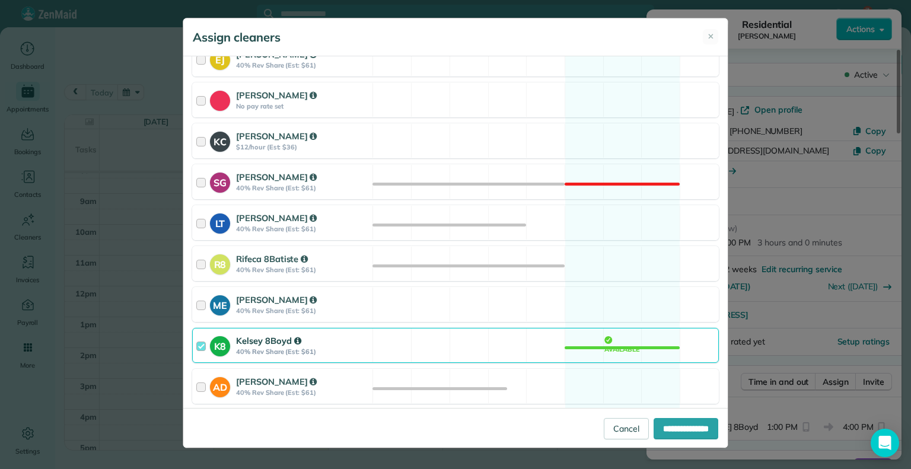
click at [203, 348] on div at bounding box center [203, 346] width 14 height 22
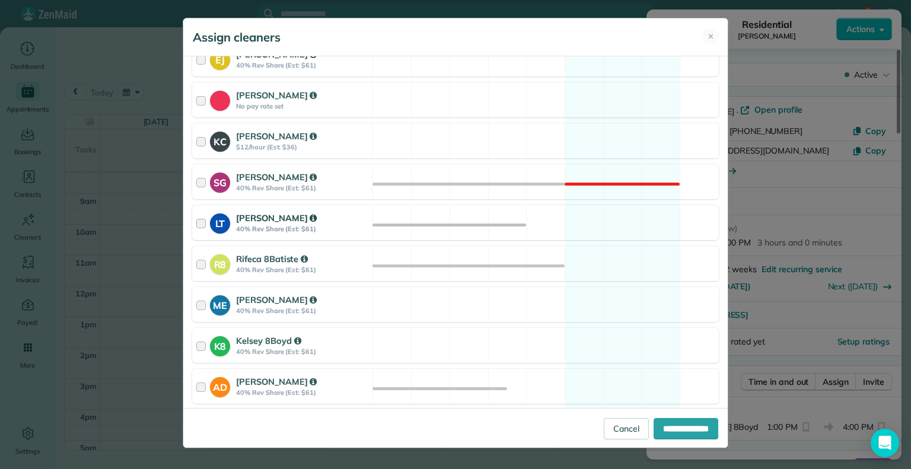
click at [204, 225] on div at bounding box center [203, 223] width 14 height 22
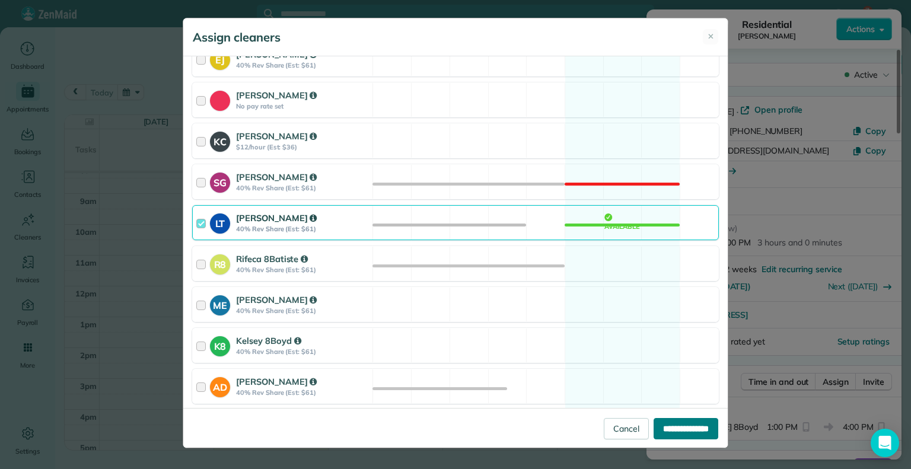
click at [669, 429] on input "**********" at bounding box center [686, 428] width 65 height 21
type input "**********"
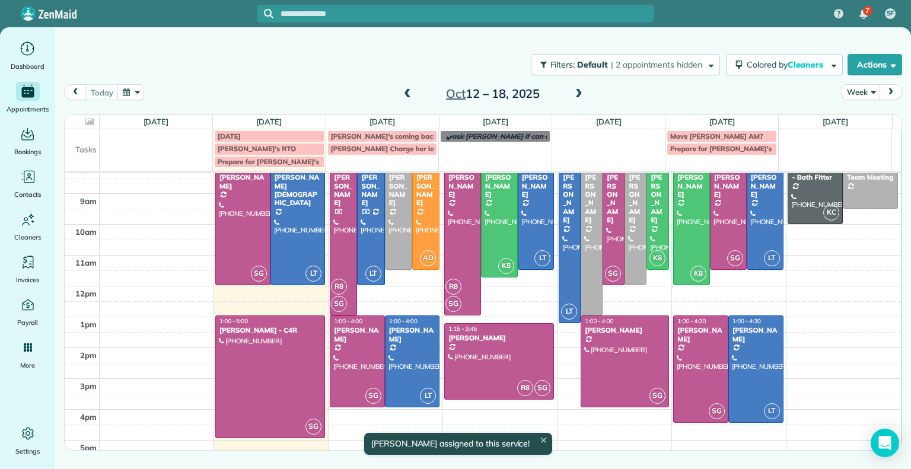
scroll to position [41, 0]
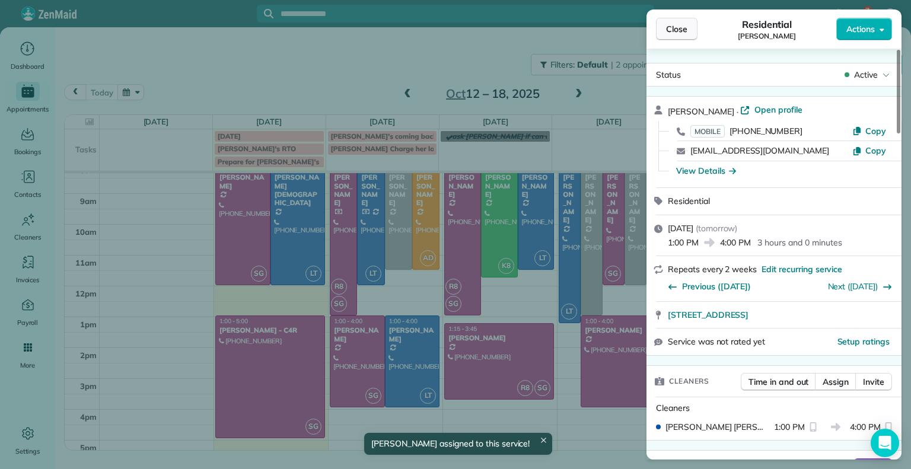
click at [675, 39] on button "Close" at bounding box center [677, 29] width 42 height 23
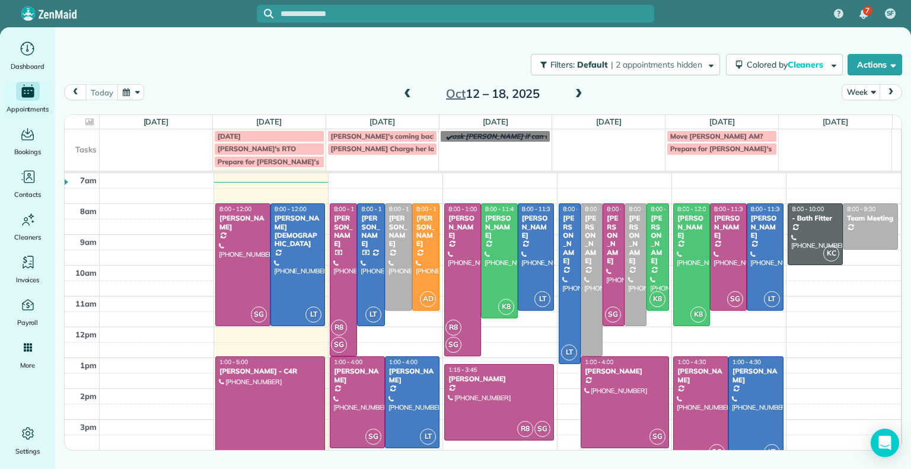
click at [395, 274] on div at bounding box center [399, 257] width 26 height 106
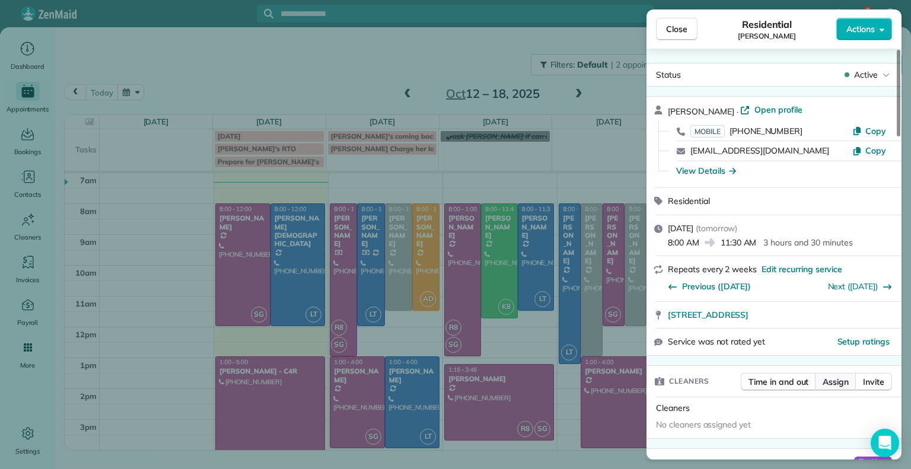
click at [836, 382] on span "Assign" at bounding box center [836, 382] width 26 height 12
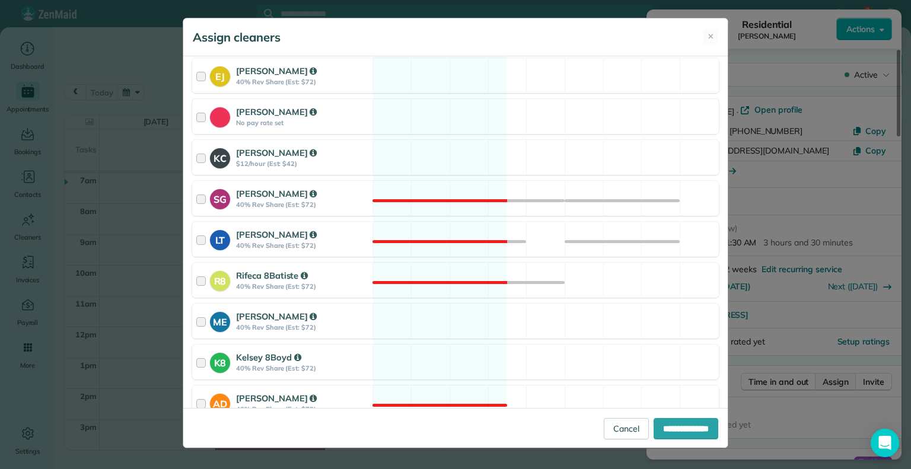
scroll to position [149, 0]
click at [203, 366] on div at bounding box center [203, 362] width 14 height 22
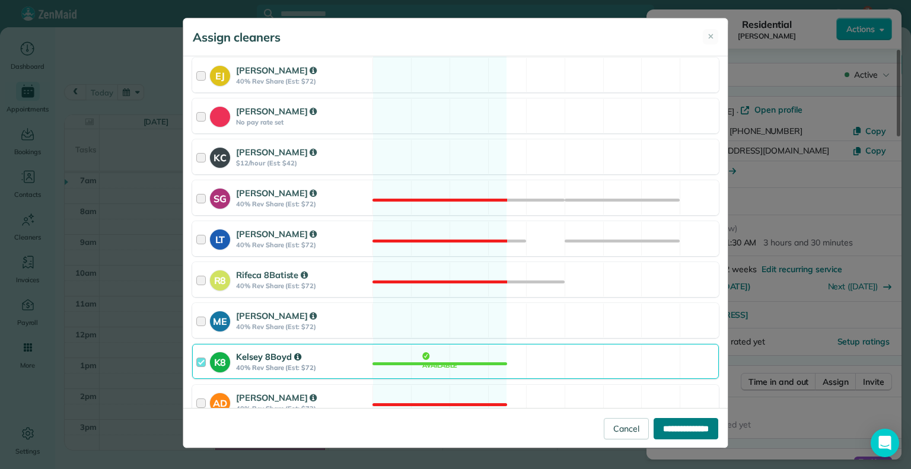
click at [679, 431] on input "**********" at bounding box center [686, 428] width 65 height 21
type input "**********"
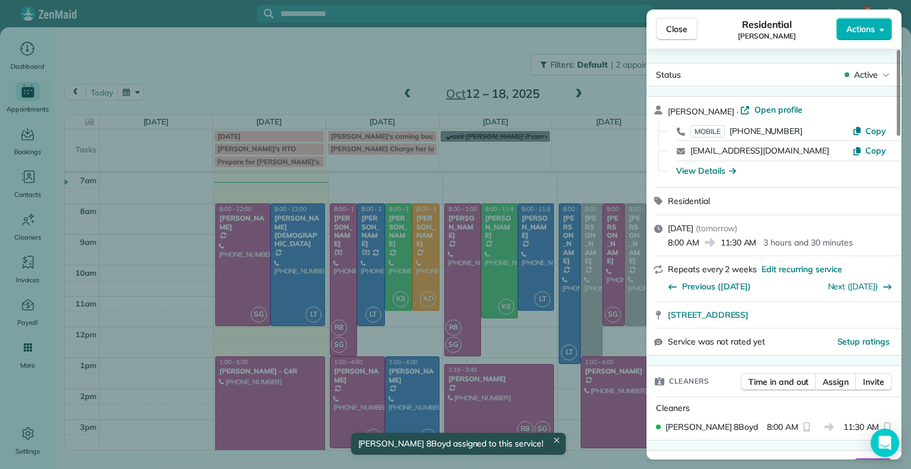
click at [690, 33] on button "Close" at bounding box center [677, 29] width 42 height 23
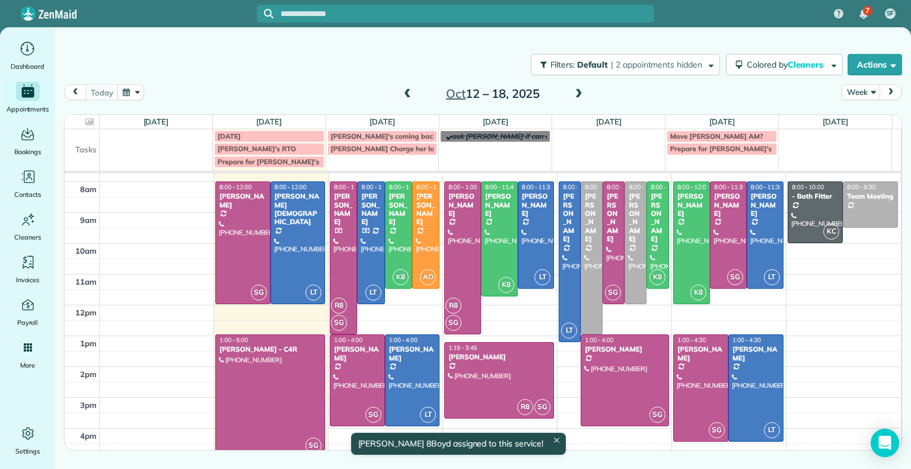
scroll to position [41, 0]
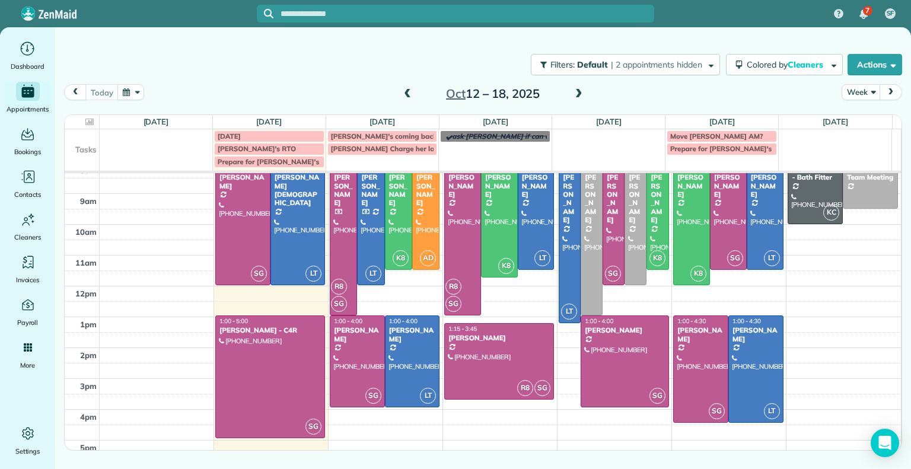
click at [356, 373] on div at bounding box center [358, 361] width 54 height 91
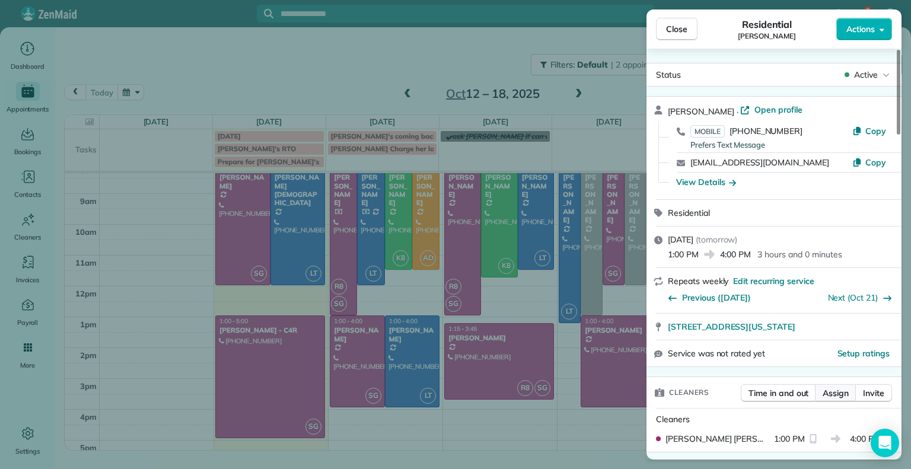
click at [828, 393] on span "Assign" at bounding box center [836, 394] width 26 height 12
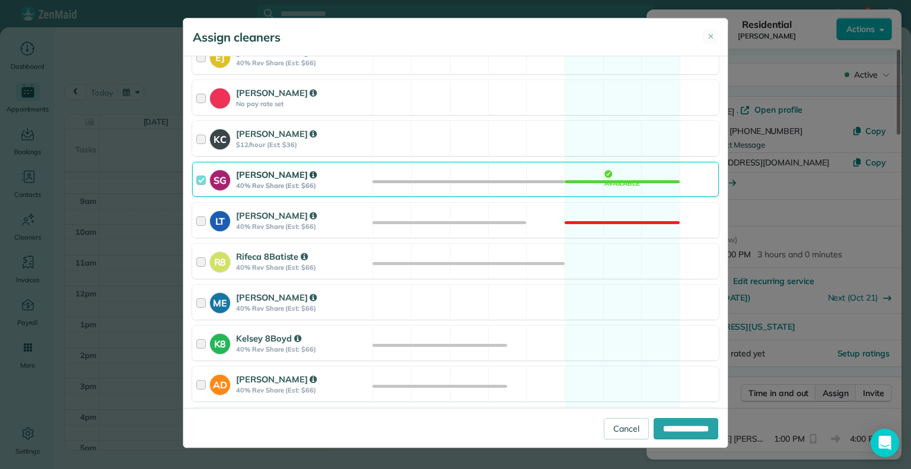
scroll to position [164, 0]
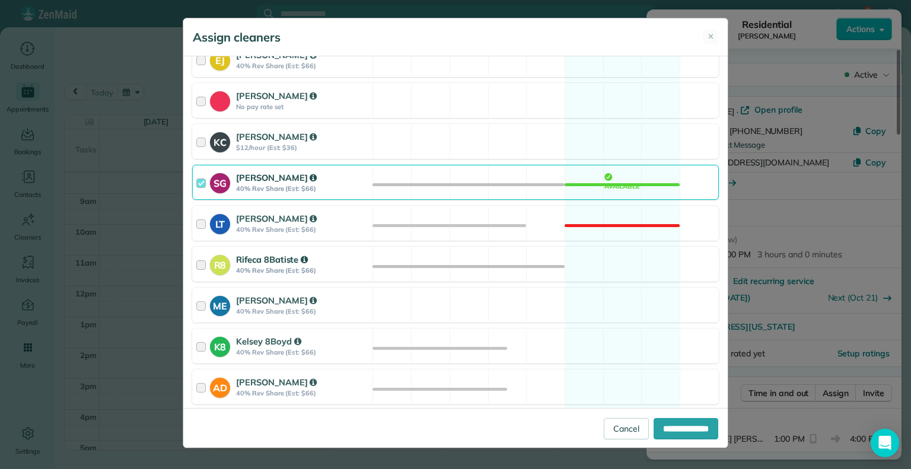
click at [210, 265] on strong "R8" at bounding box center [220, 263] width 20 height 17
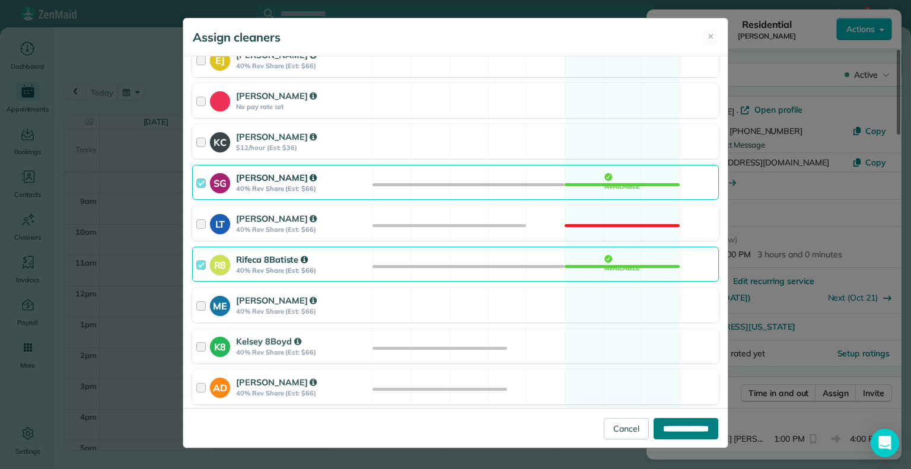
click at [678, 427] on input "**********" at bounding box center [686, 428] width 65 height 21
type input "**********"
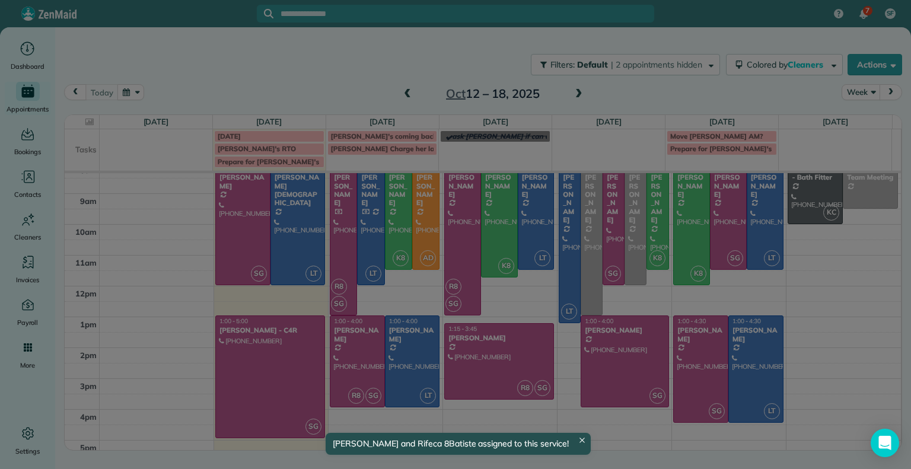
scroll to position [41, 0]
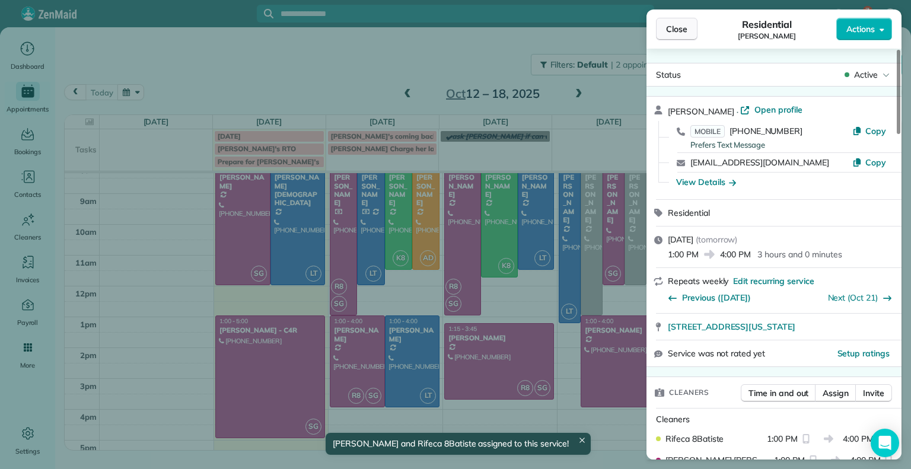
click at [665, 24] on button "Close" at bounding box center [677, 29] width 42 height 23
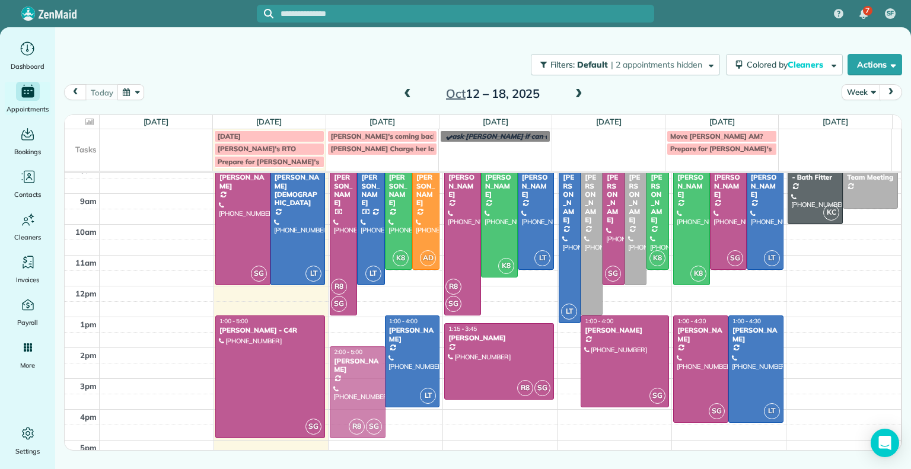
drag, startPoint x: 363, startPoint y: 348, endPoint x: 356, endPoint y: 381, distance: 34.0
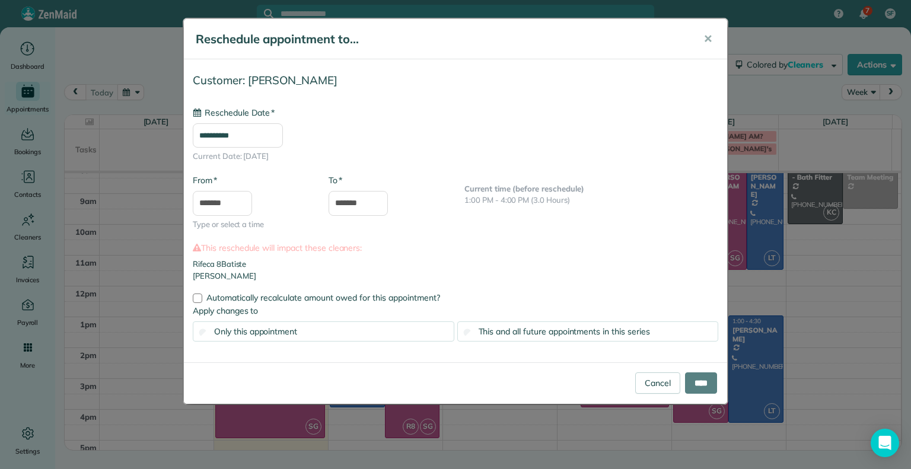
type input "**********"
click at [714, 383] on input "****" at bounding box center [701, 383] width 32 height 21
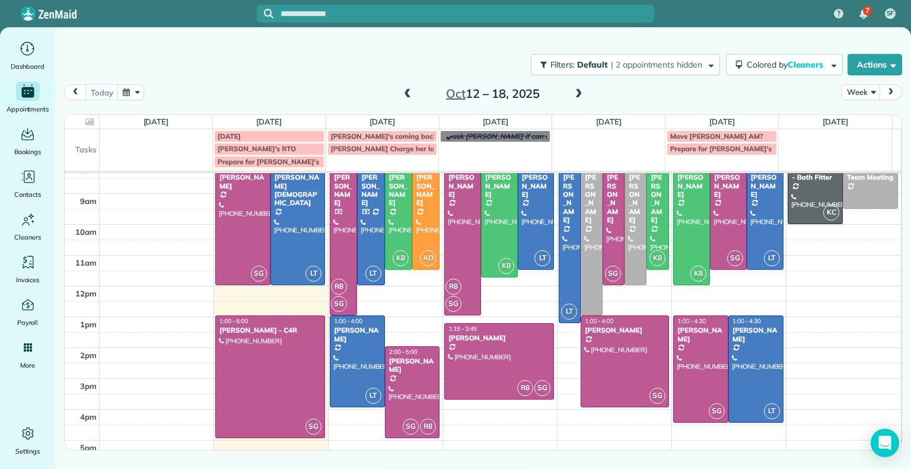
scroll to position [41, 0]
click at [259, 350] on div at bounding box center [270, 376] width 109 height 121
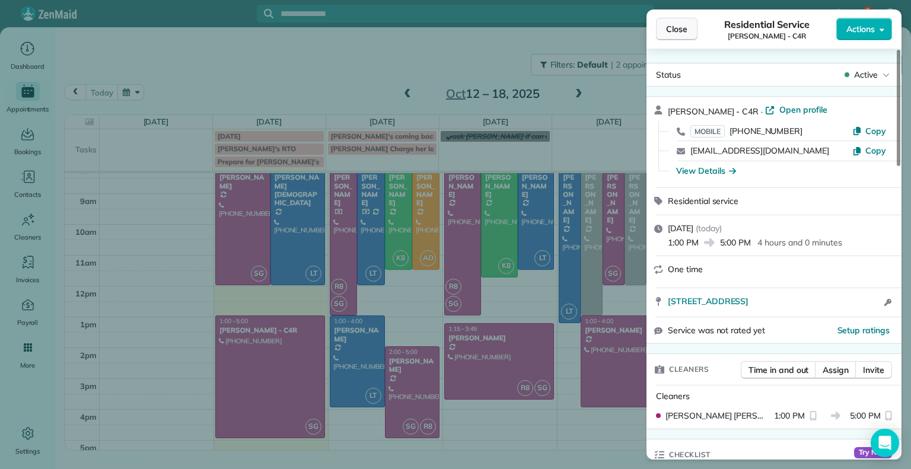
click at [660, 30] on button "Close" at bounding box center [677, 29] width 42 height 23
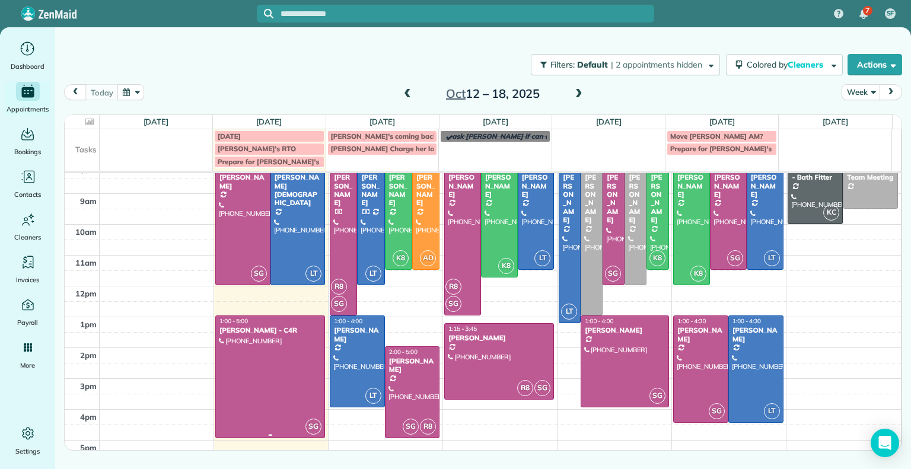
click at [253, 374] on div at bounding box center [270, 376] width 109 height 121
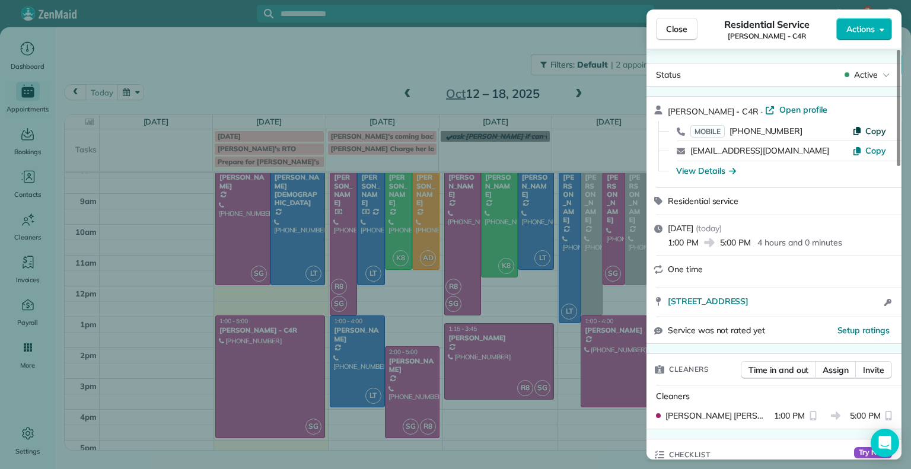
click at [878, 132] on span "Copy" at bounding box center [876, 131] width 21 height 11
click at [679, 33] on span "Close" at bounding box center [676, 29] width 21 height 12
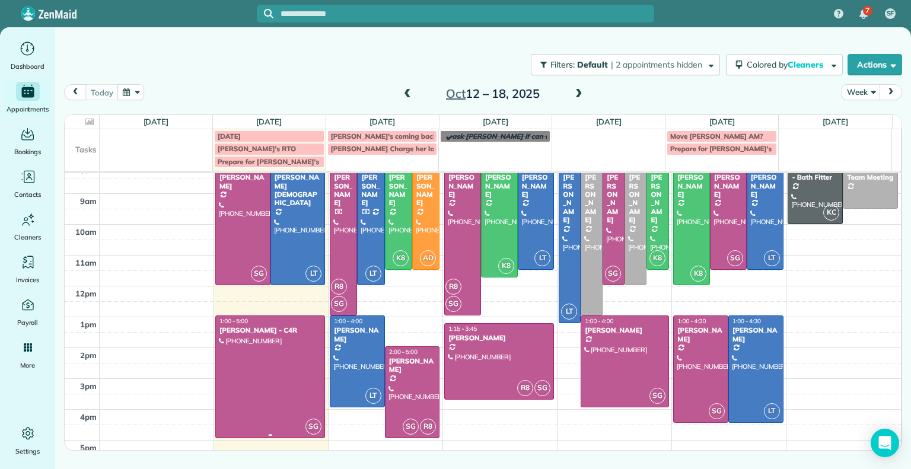
click at [302, 337] on div at bounding box center [270, 376] width 109 height 121
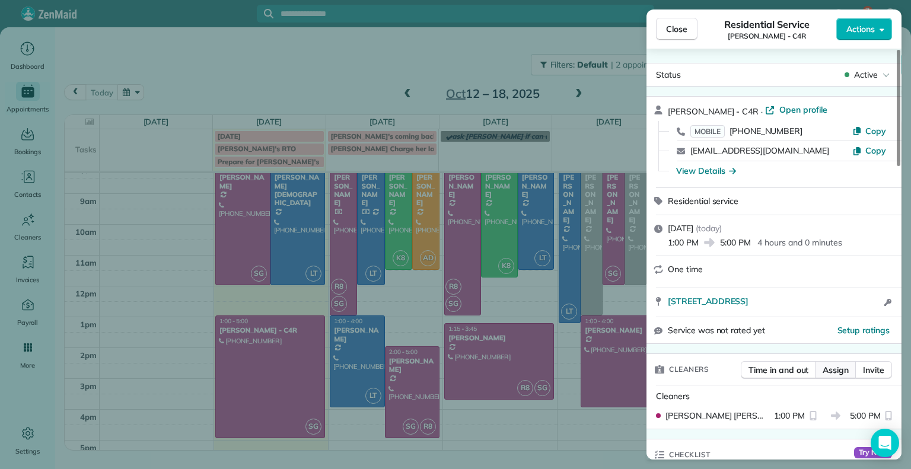
click at [833, 375] on button "Assign" at bounding box center [836, 370] width 42 height 18
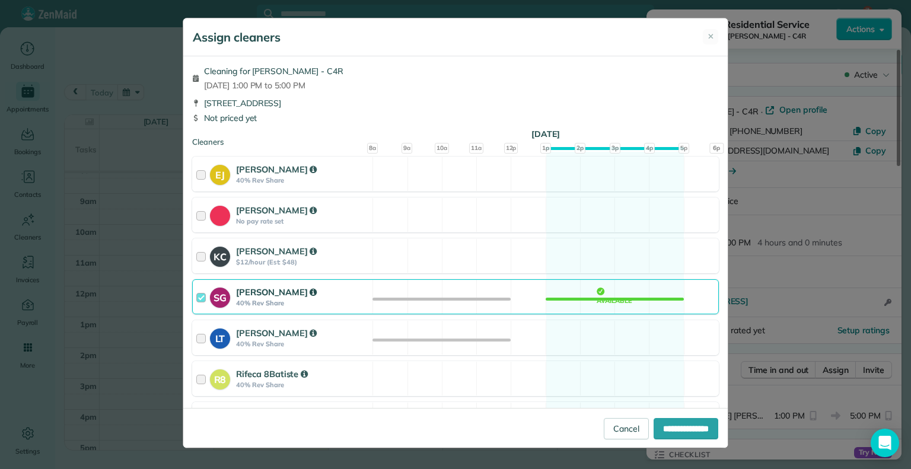
click at [201, 287] on div at bounding box center [203, 297] width 14 height 22
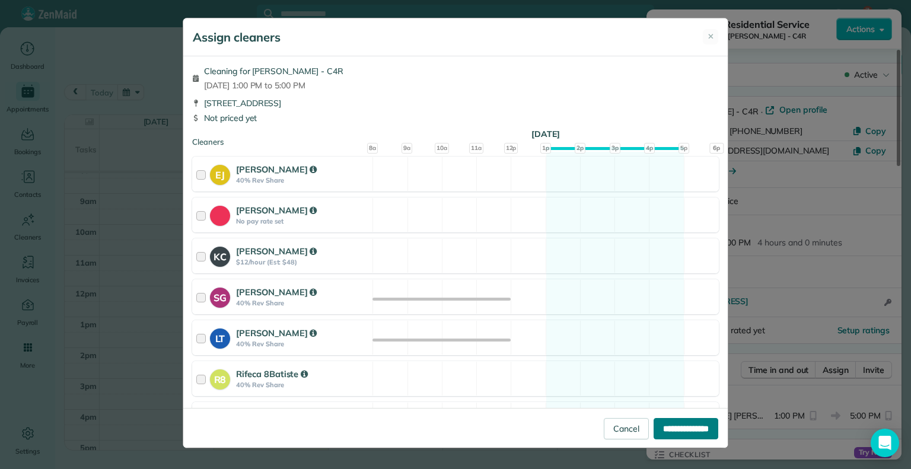
click at [656, 429] on input "**********" at bounding box center [686, 428] width 65 height 21
type input "**********"
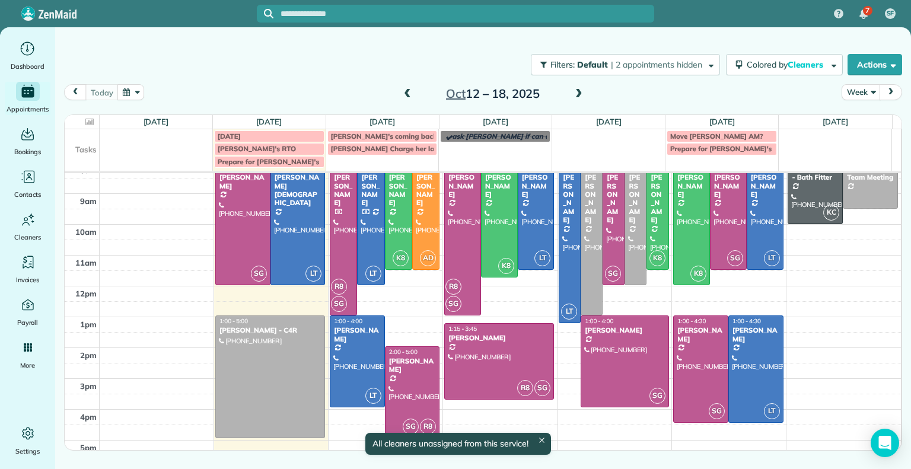
scroll to position [41, 0]
